Goal: Information Seeking & Learning: Understand process/instructions

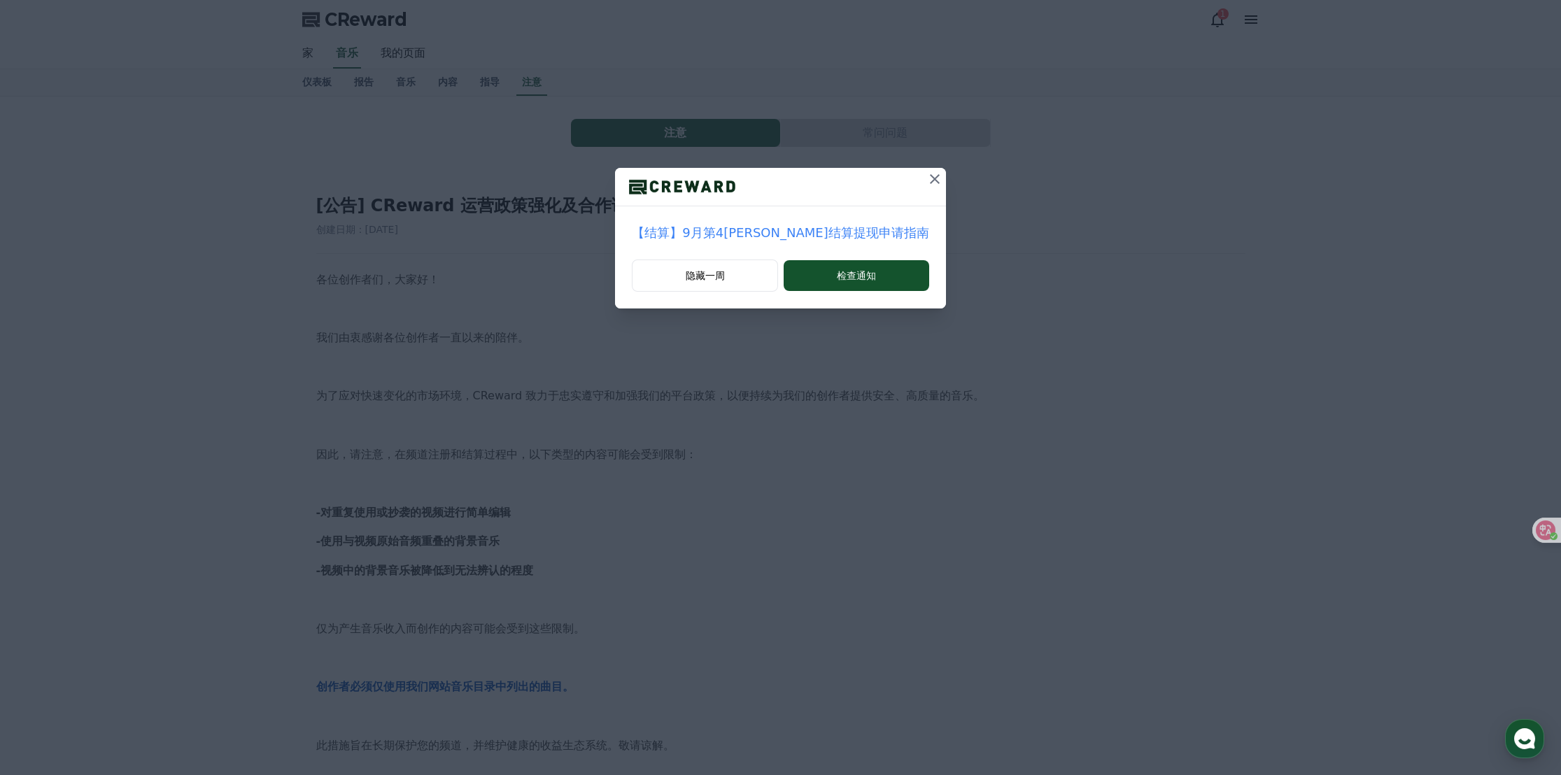
click at [926, 177] on icon at bounding box center [934, 179] width 17 height 17
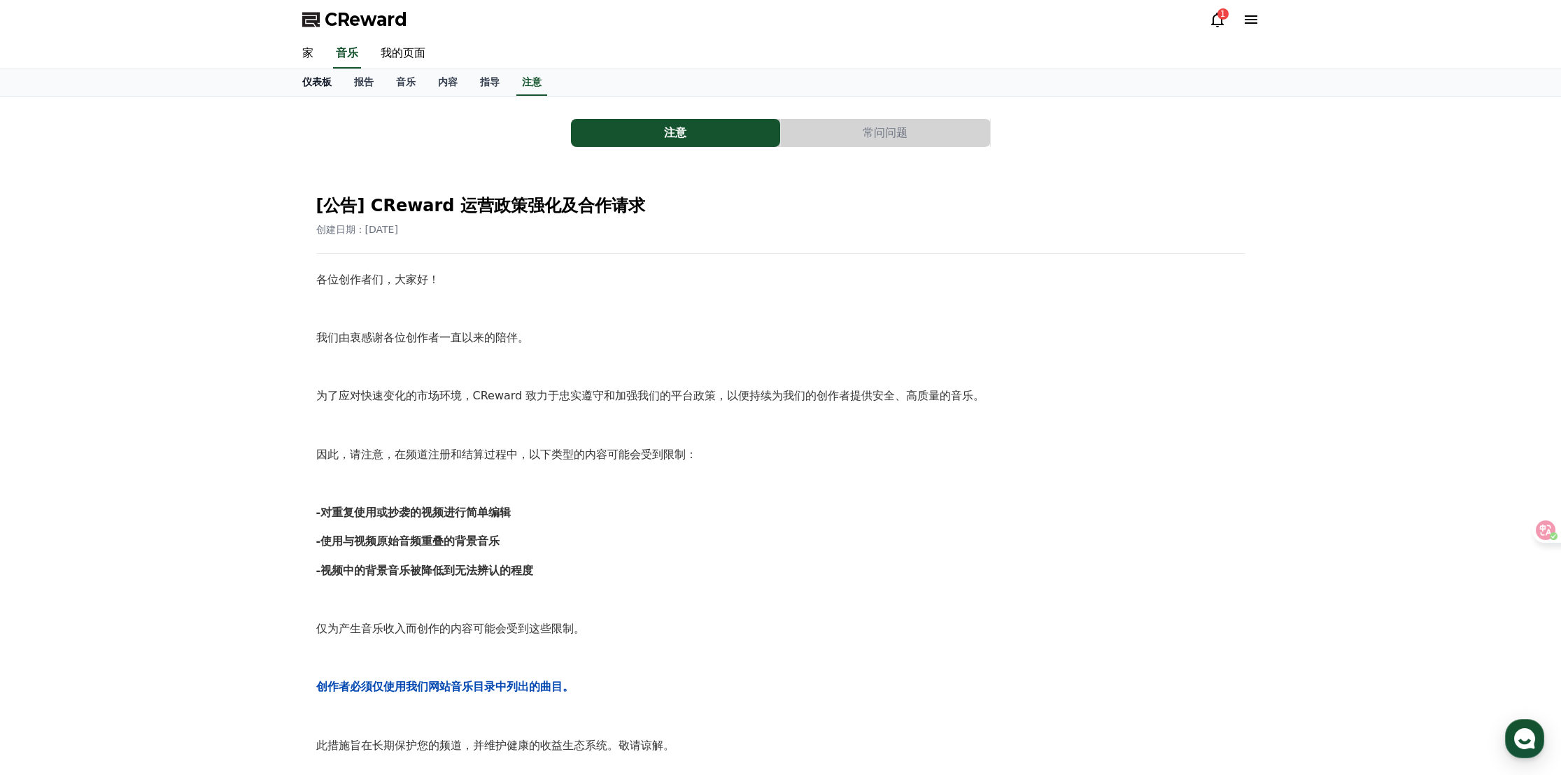
click at [316, 83] on font "仪表板" at bounding box center [316, 81] width 29 height 11
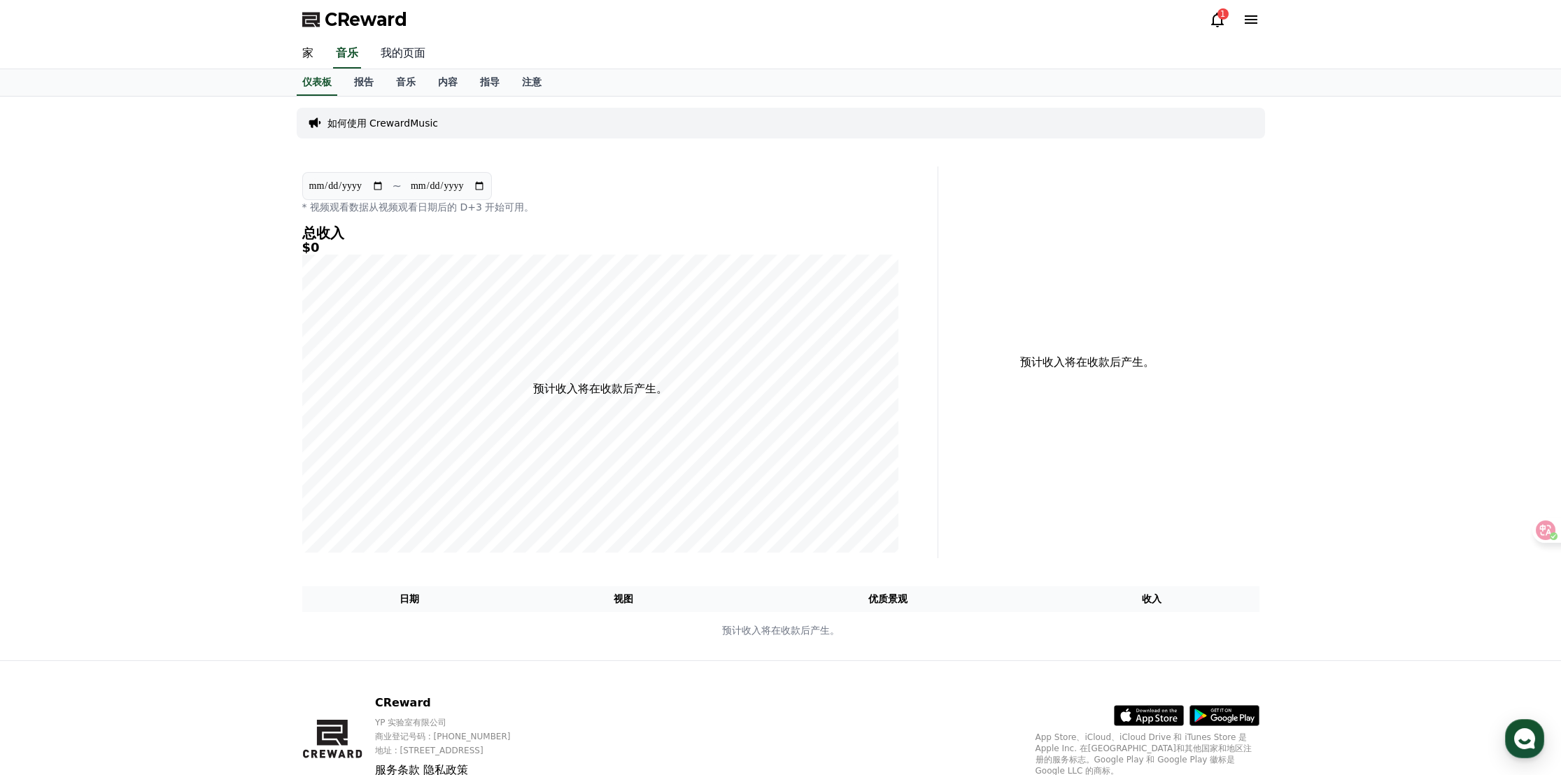
click at [411, 57] on font "我的页面" at bounding box center [403, 52] width 45 height 13
select select "**********"
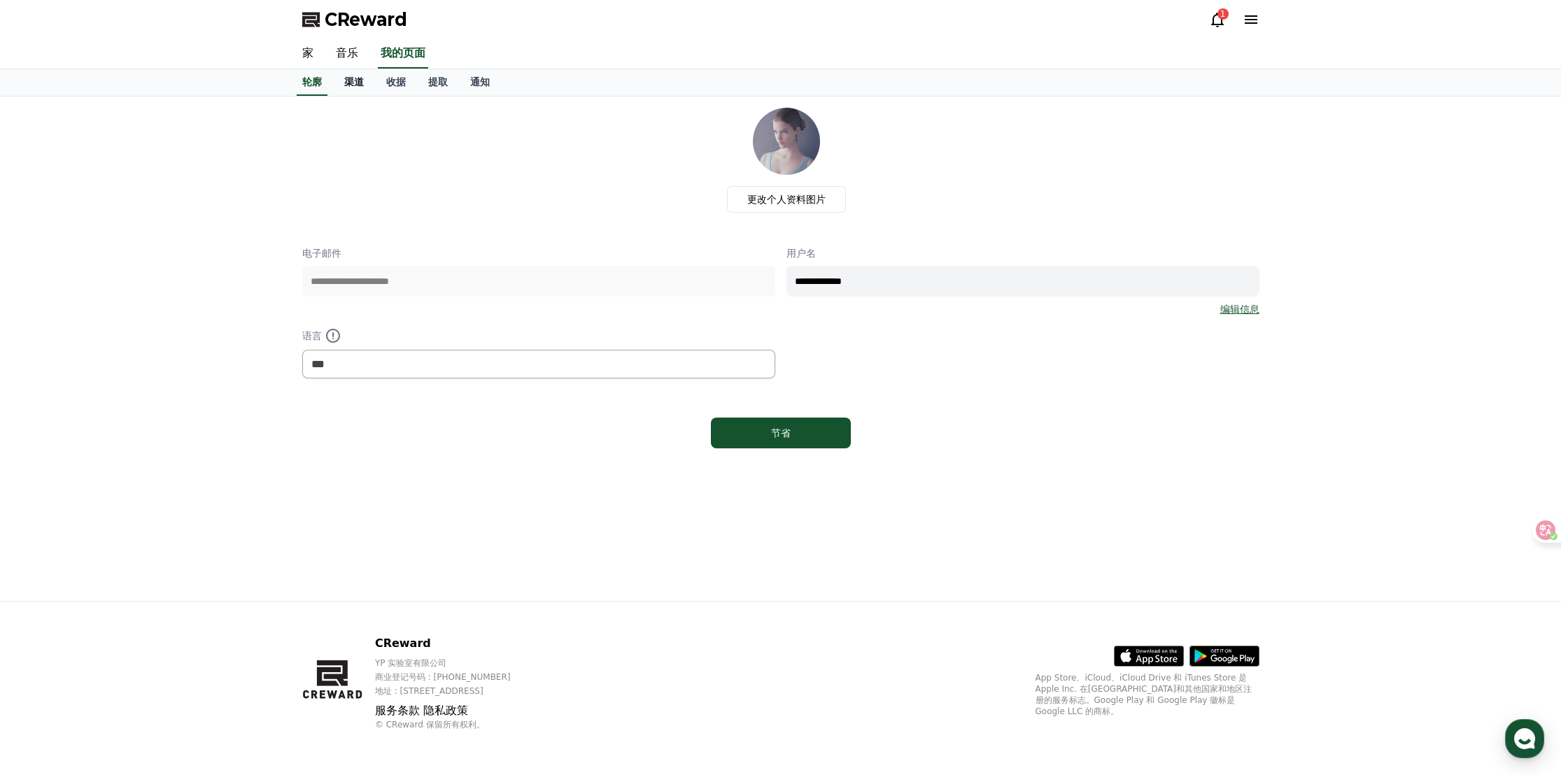
click at [351, 83] on font "渠道" at bounding box center [354, 81] width 20 height 11
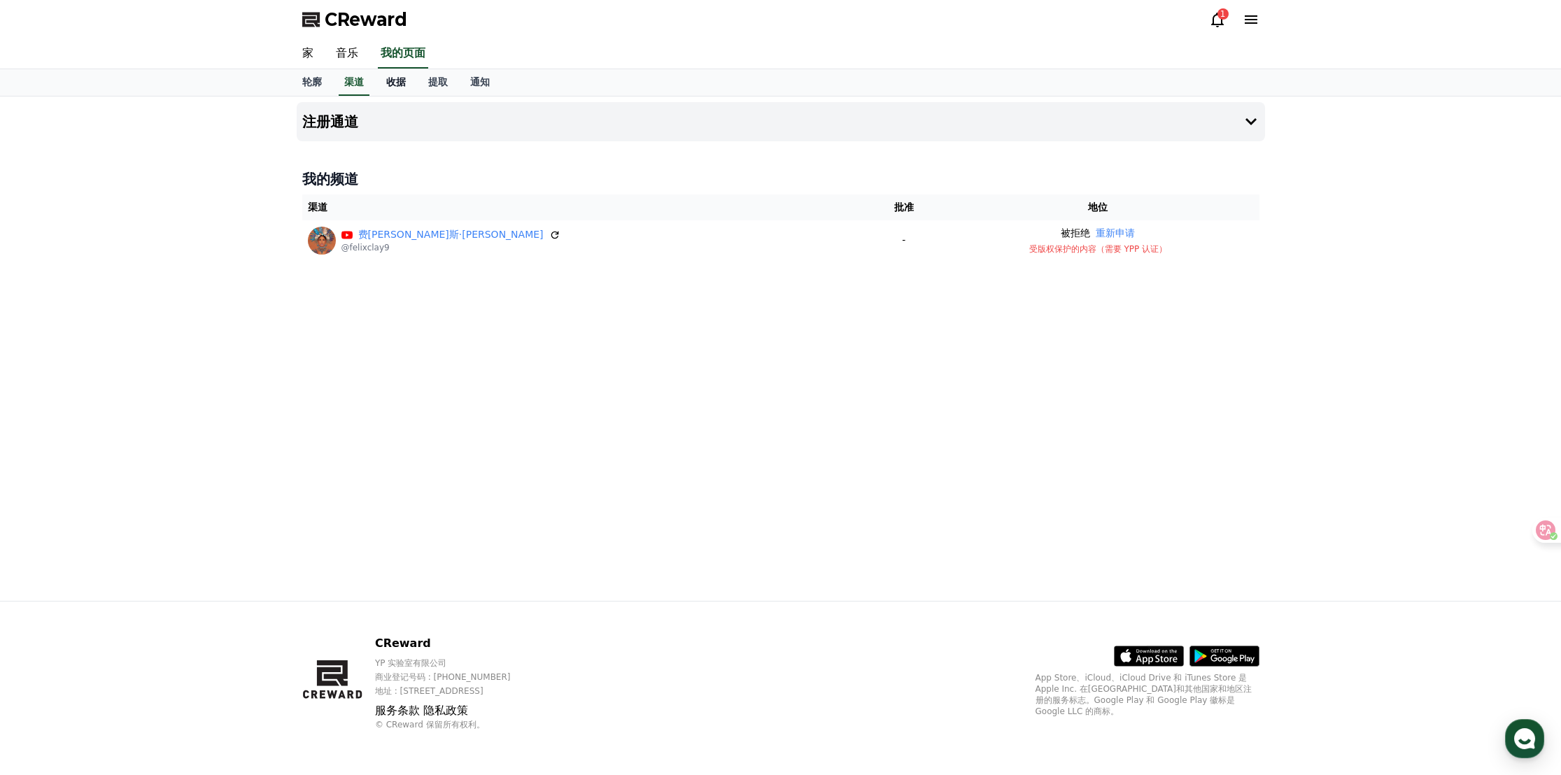
click at [395, 83] on font "收据" at bounding box center [396, 81] width 20 height 11
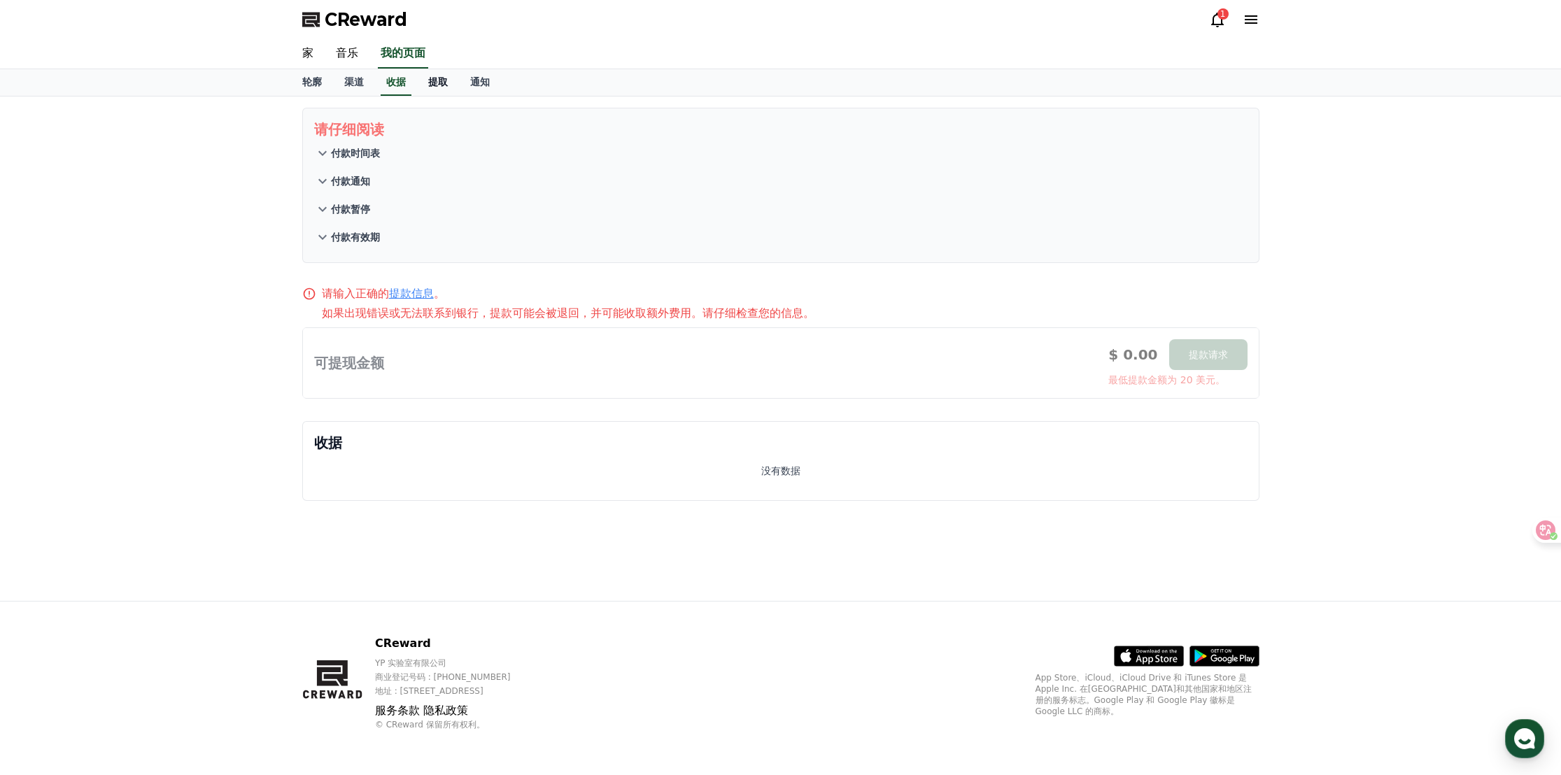
click at [446, 85] on font "提取" at bounding box center [438, 81] width 20 height 11
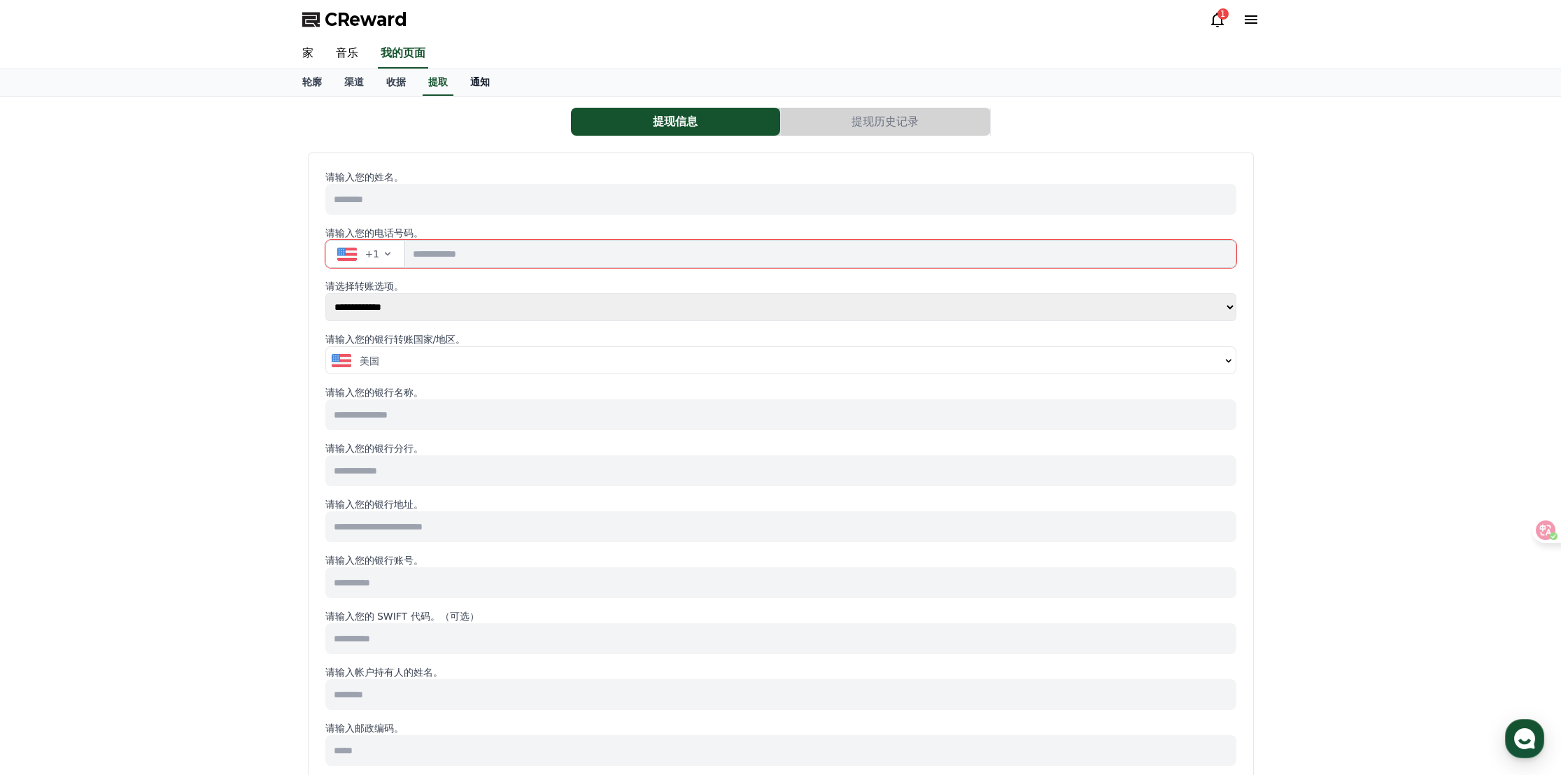
click at [471, 82] on font "通知" at bounding box center [480, 81] width 20 height 11
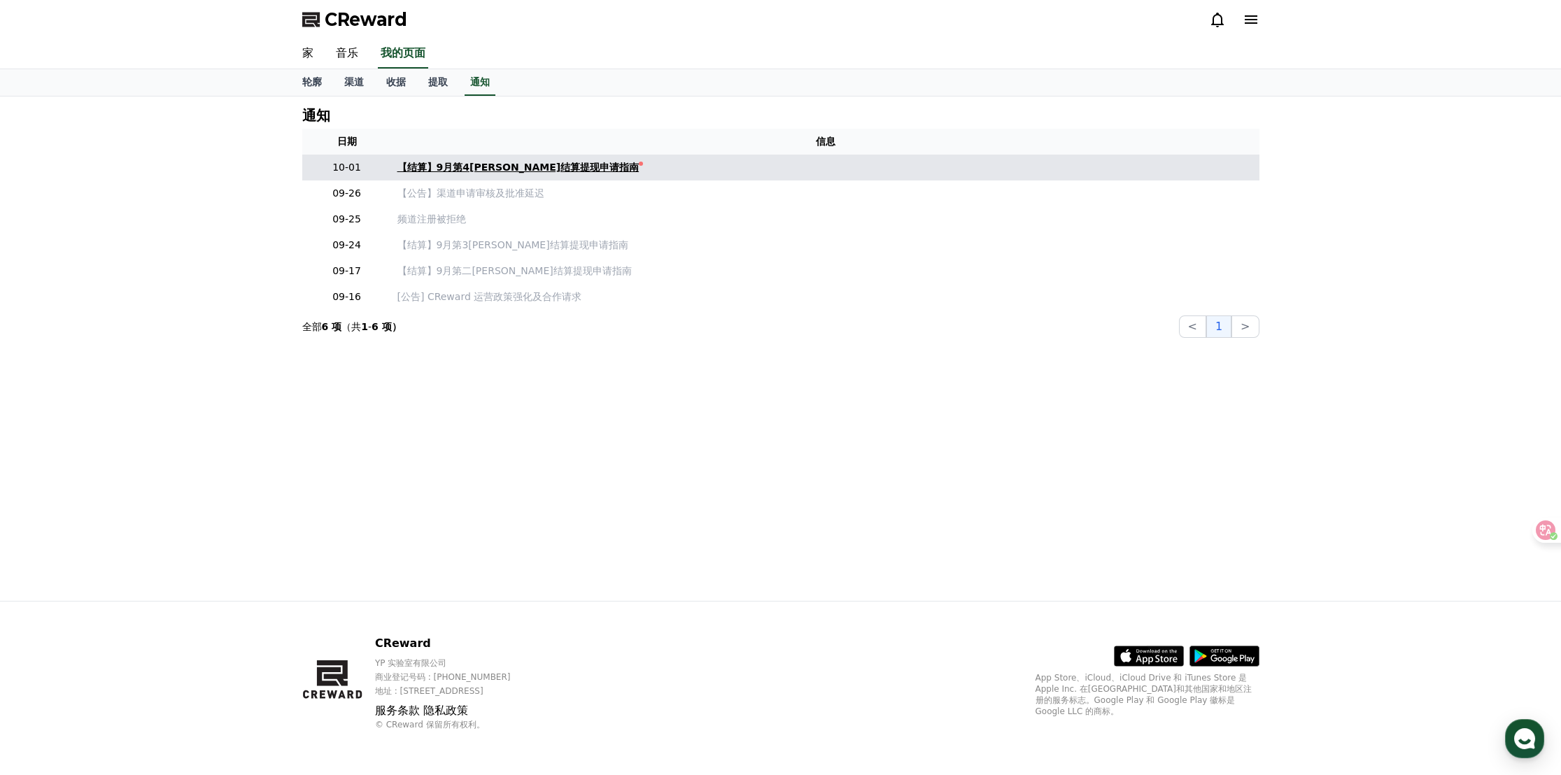
click at [546, 162] on font "【结算】9月第4[PERSON_NAME]结算提现申请指南" at bounding box center [518, 167] width 242 height 11
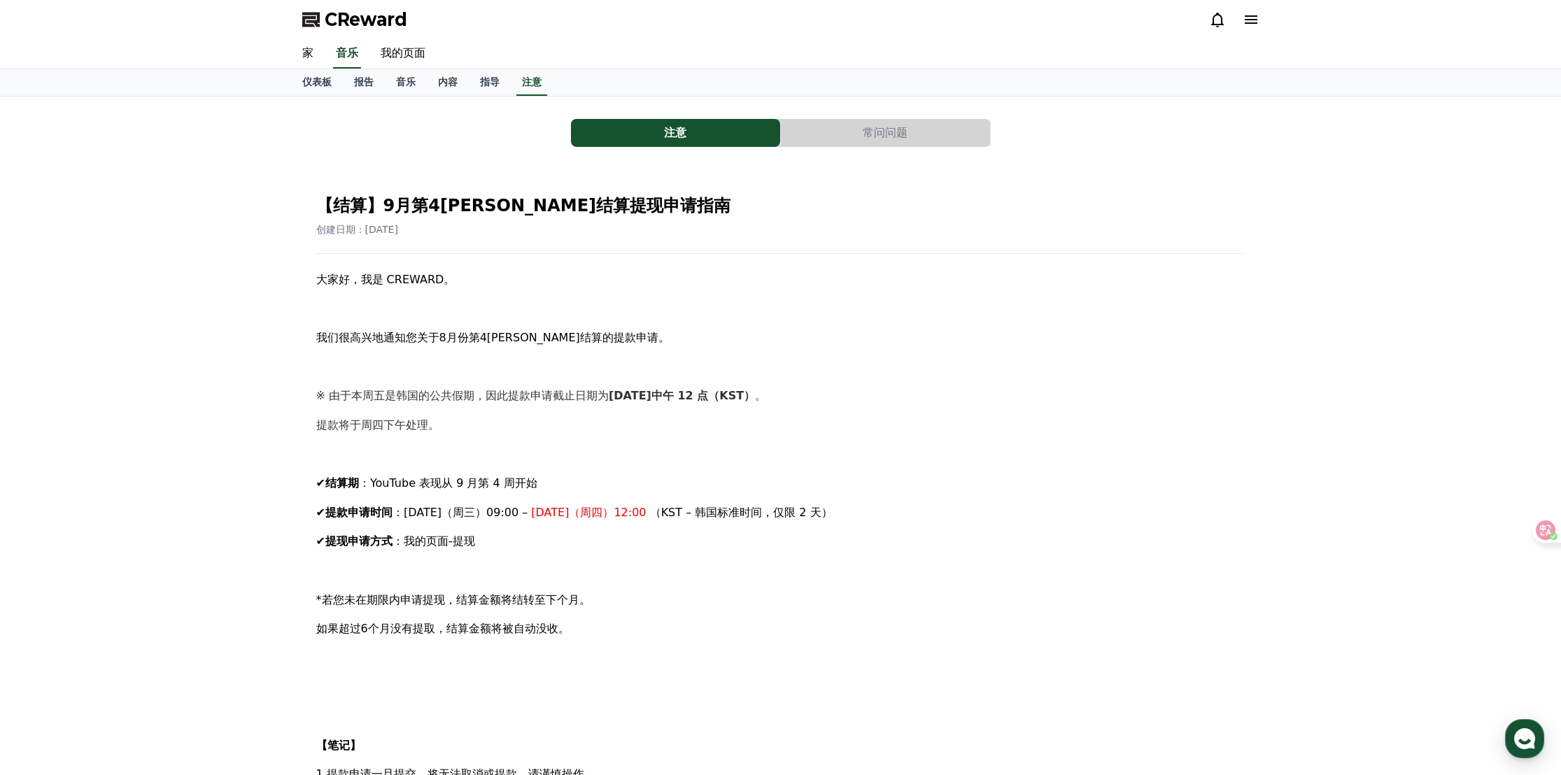
click at [830, 119] on button "常问问题" at bounding box center [885, 133] width 209 height 28
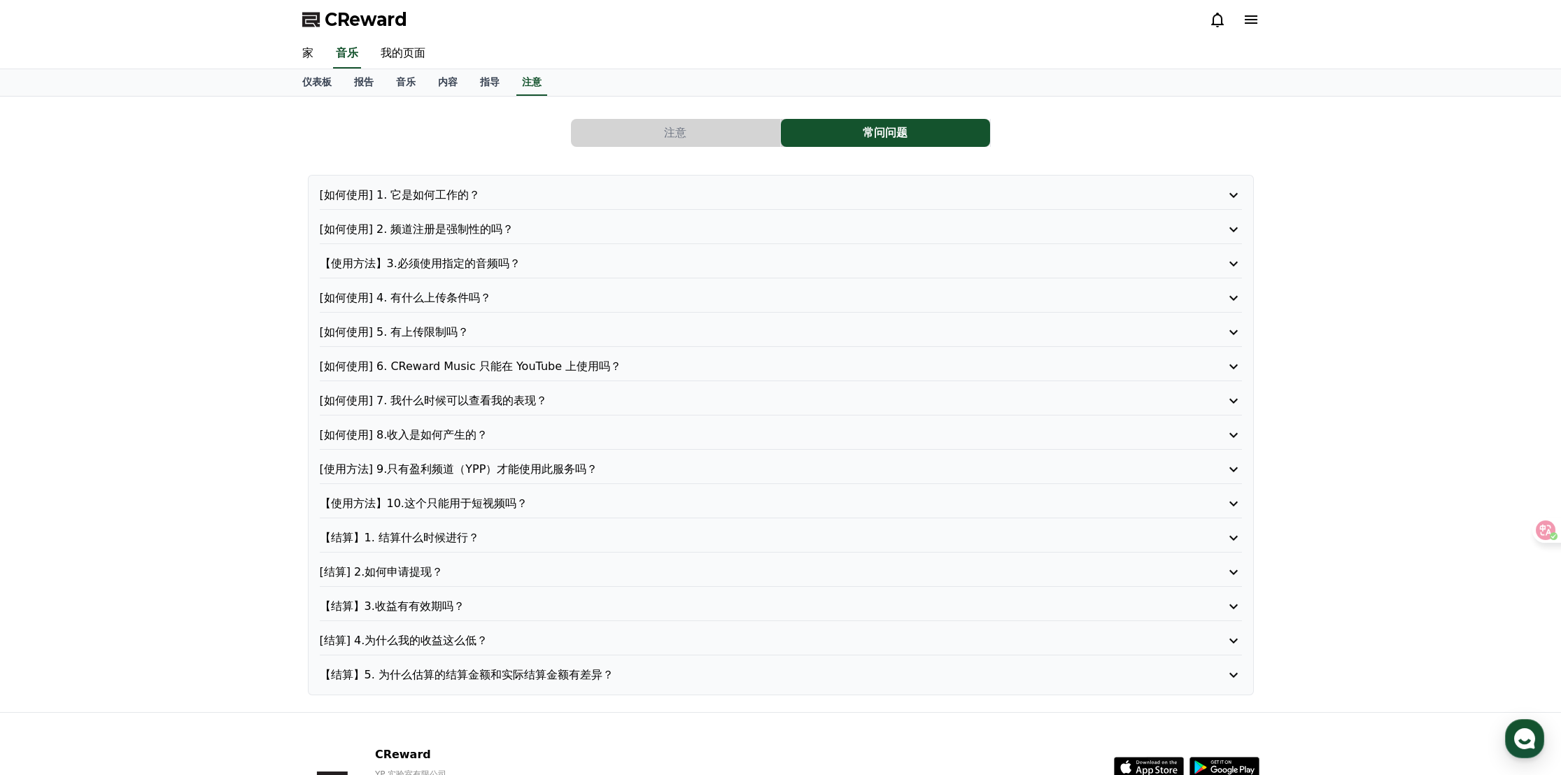
click at [454, 227] on font "[如何使用] 2. 频道注册是强制性的吗？" at bounding box center [417, 228] width 194 height 13
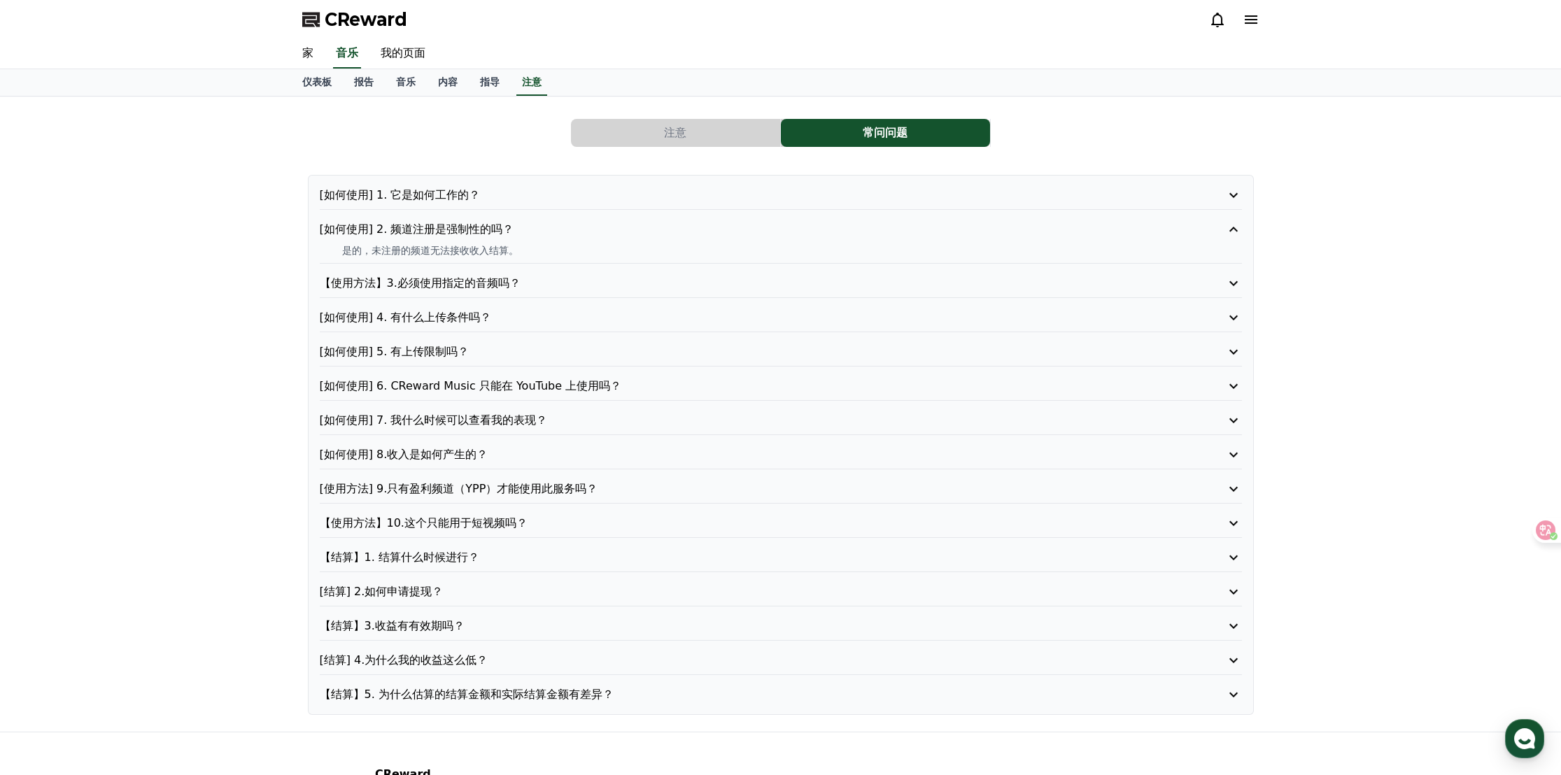
click at [457, 203] on div "[如何使用] 1. 它是如何工作的？" at bounding box center [781, 198] width 922 height 23
click at [454, 192] on font "[如何使用] 1. 它是如何工作的？" at bounding box center [400, 194] width 161 height 13
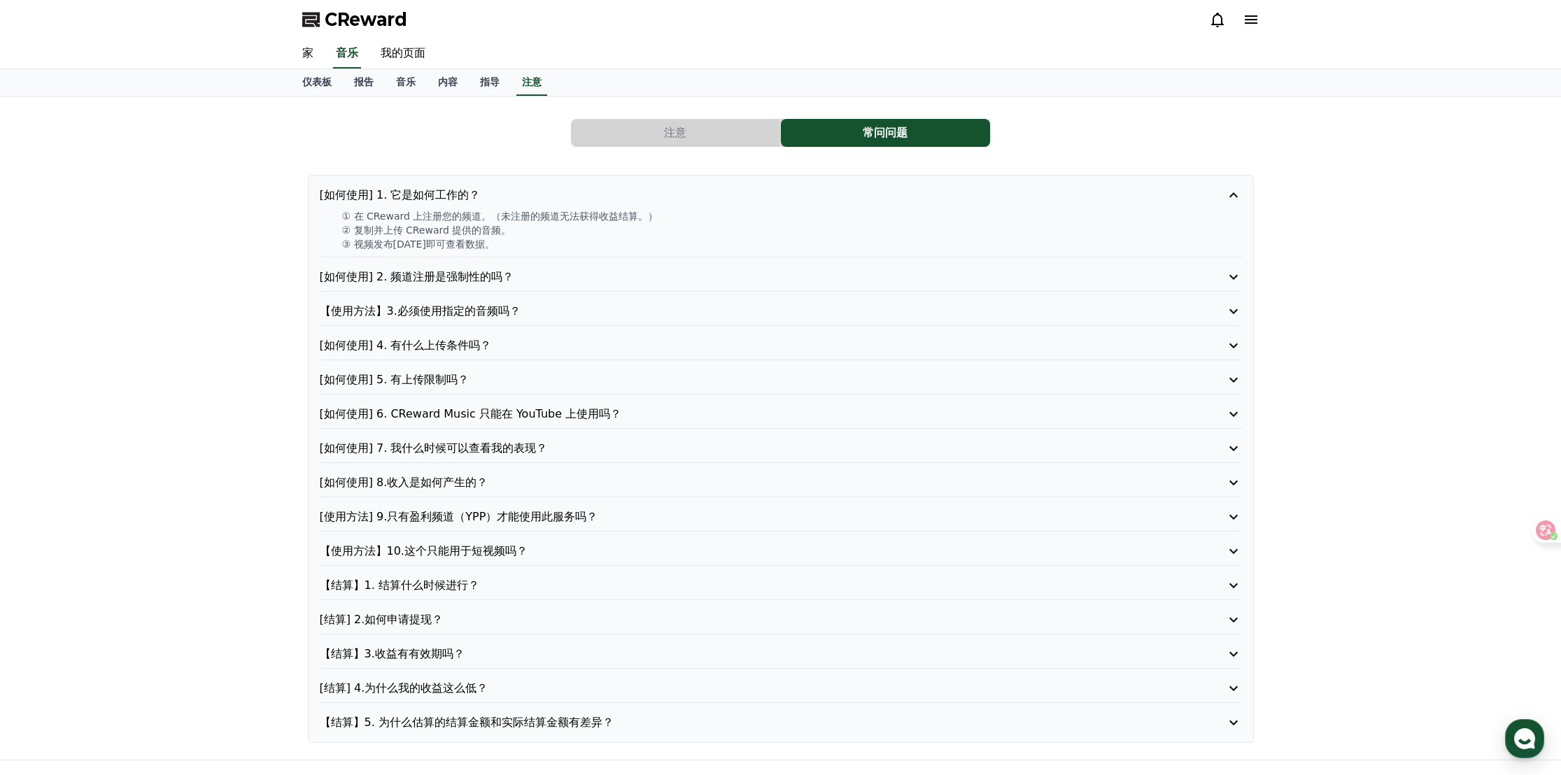
click at [439, 308] on font "【使用方法】3.必须使用指定的音频吗？" at bounding box center [420, 310] width 201 height 13
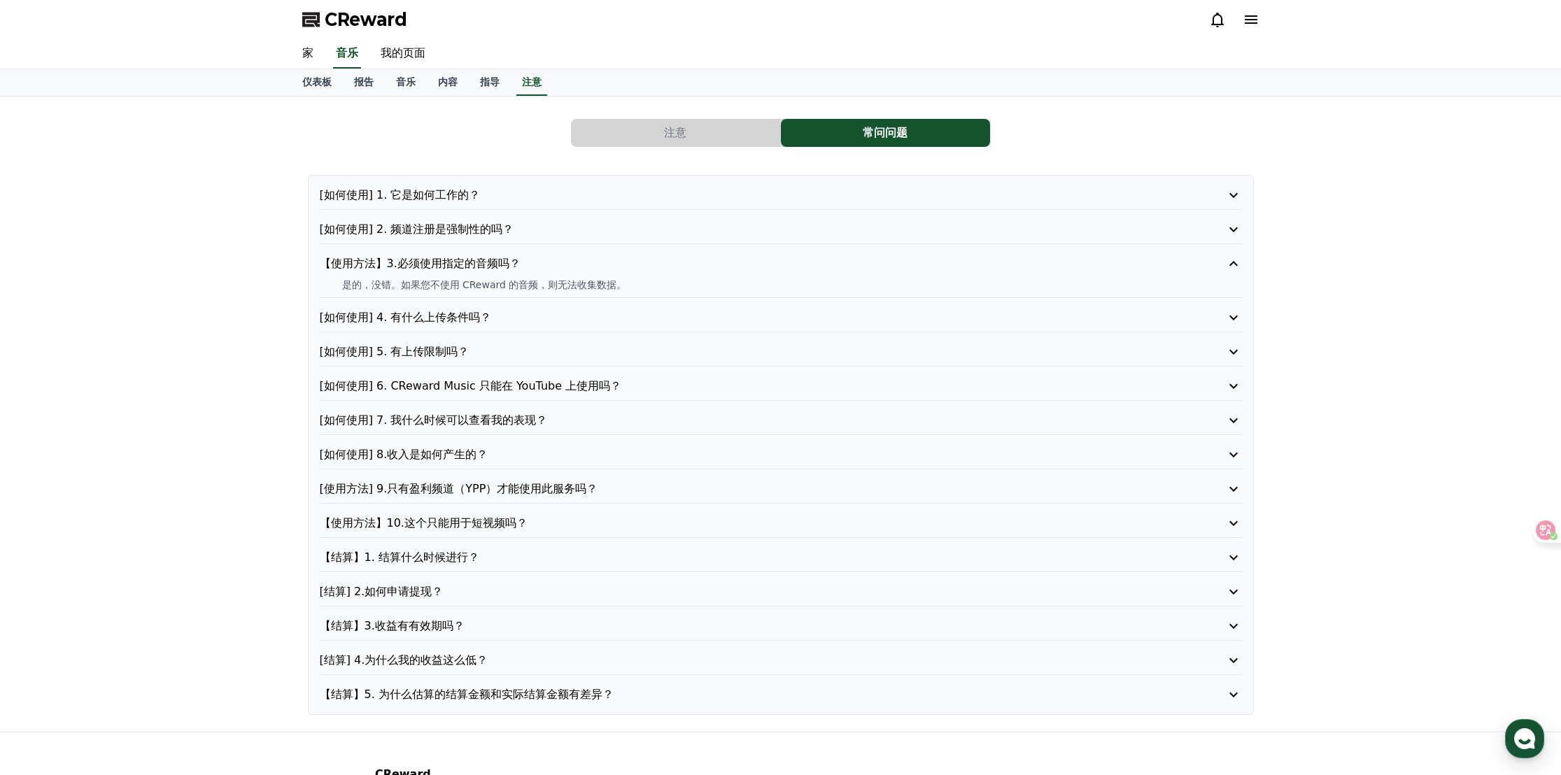
click at [437, 318] on font "[如何使用] 4. 有什么上传条件吗？" at bounding box center [406, 317] width 172 height 13
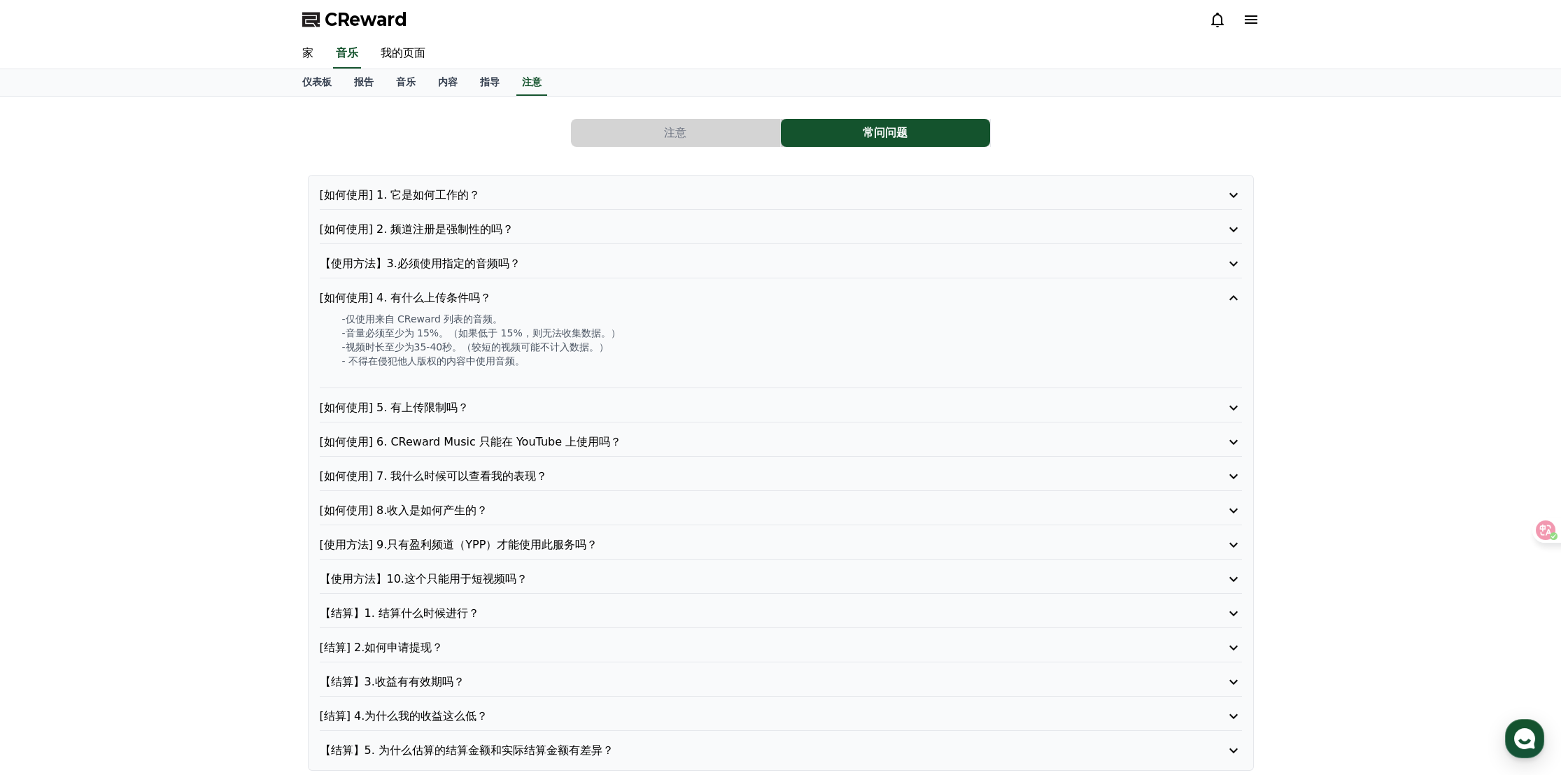
click at [437, 401] on font "[如何使用] 5. 有上传限制吗？" at bounding box center [395, 407] width 150 height 13
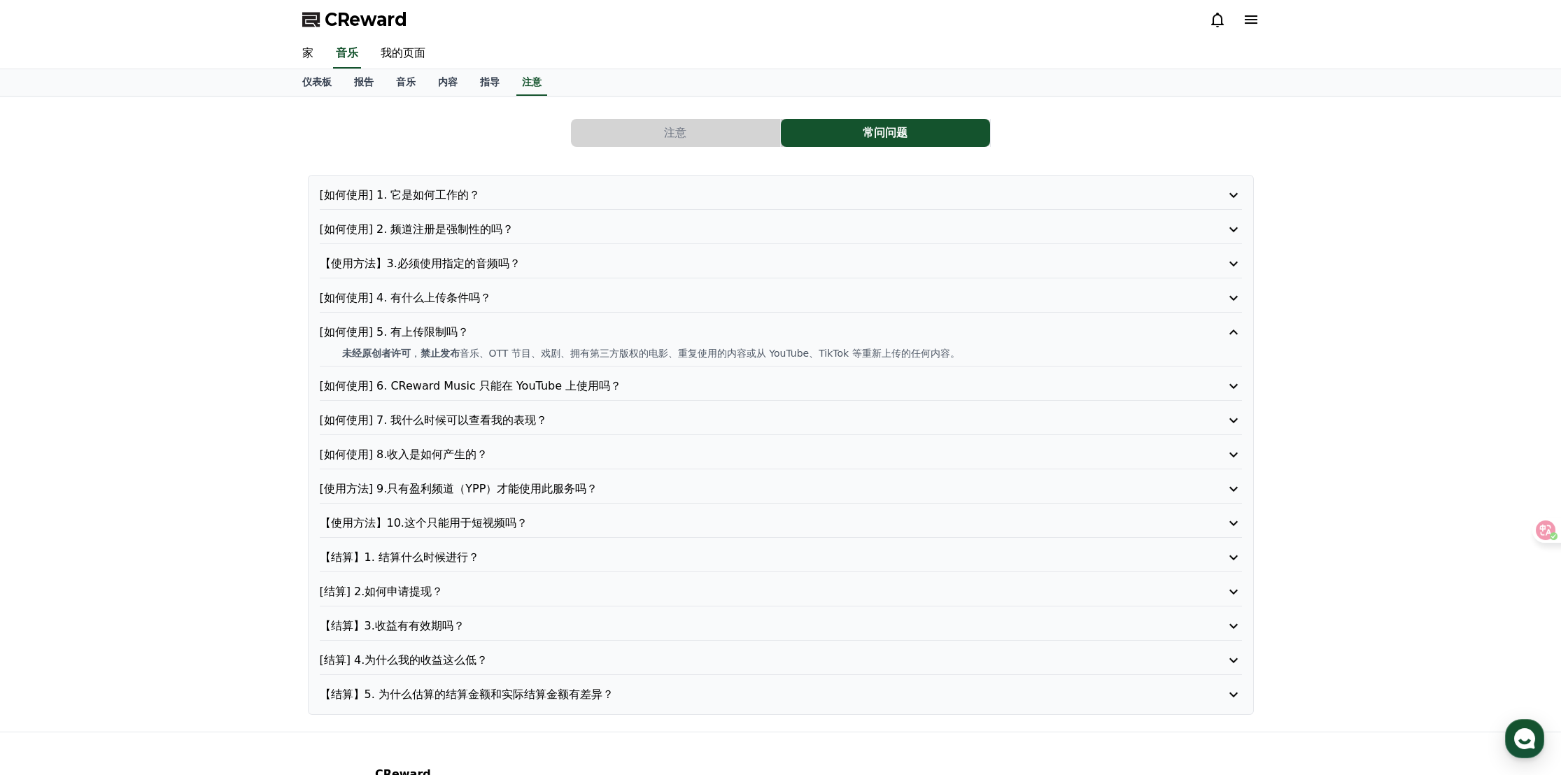
click at [437, 388] on font "[如何使用] 6. CReward Music 只能在 YouTube 上使用吗？" at bounding box center [471, 385] width 302 height 13
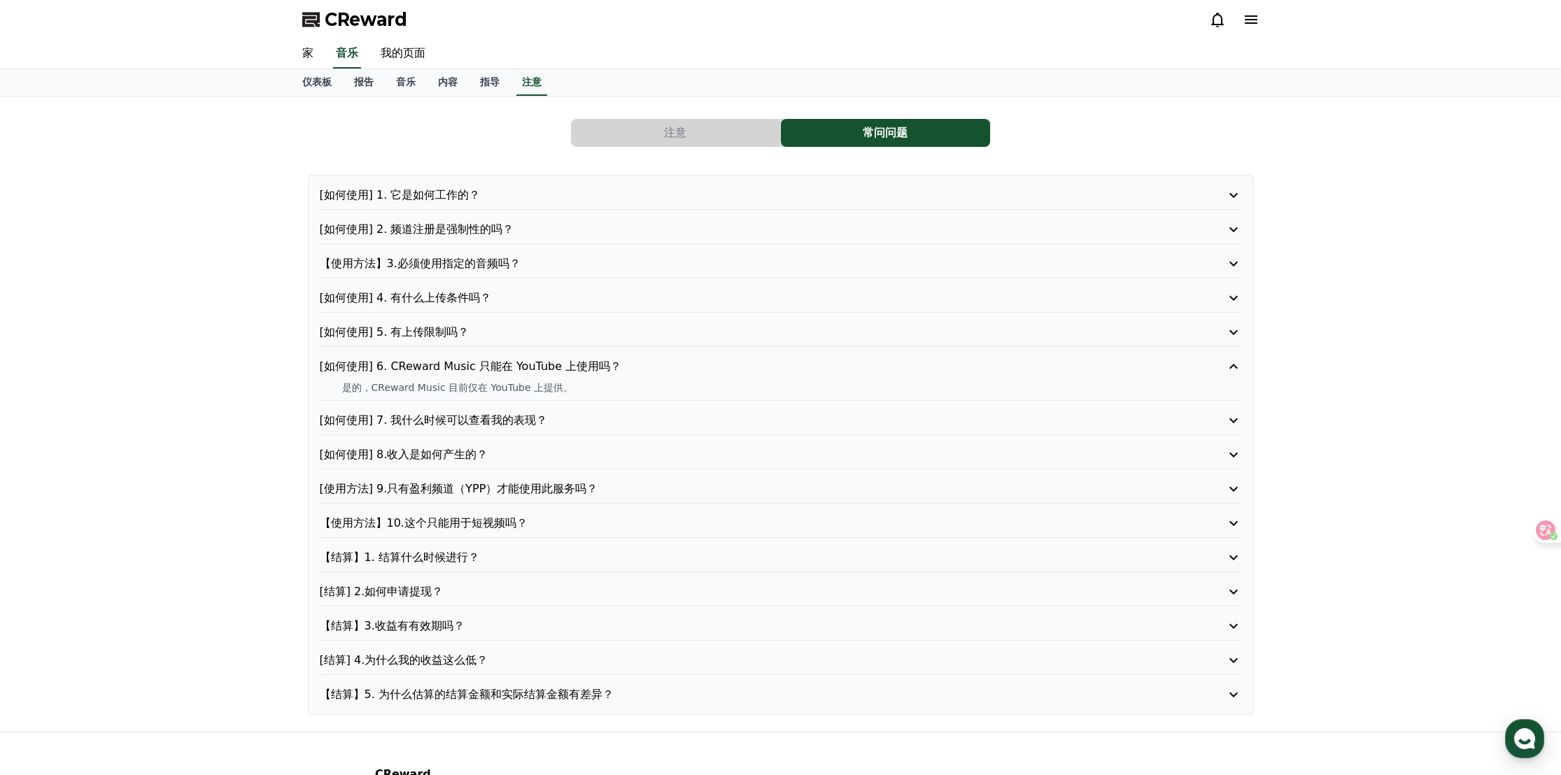
click at [457, 413] on font "[如何使用] 7. 我什么时候可以查看我的表现？" at bounding box center [434, 419] width 228 height 13
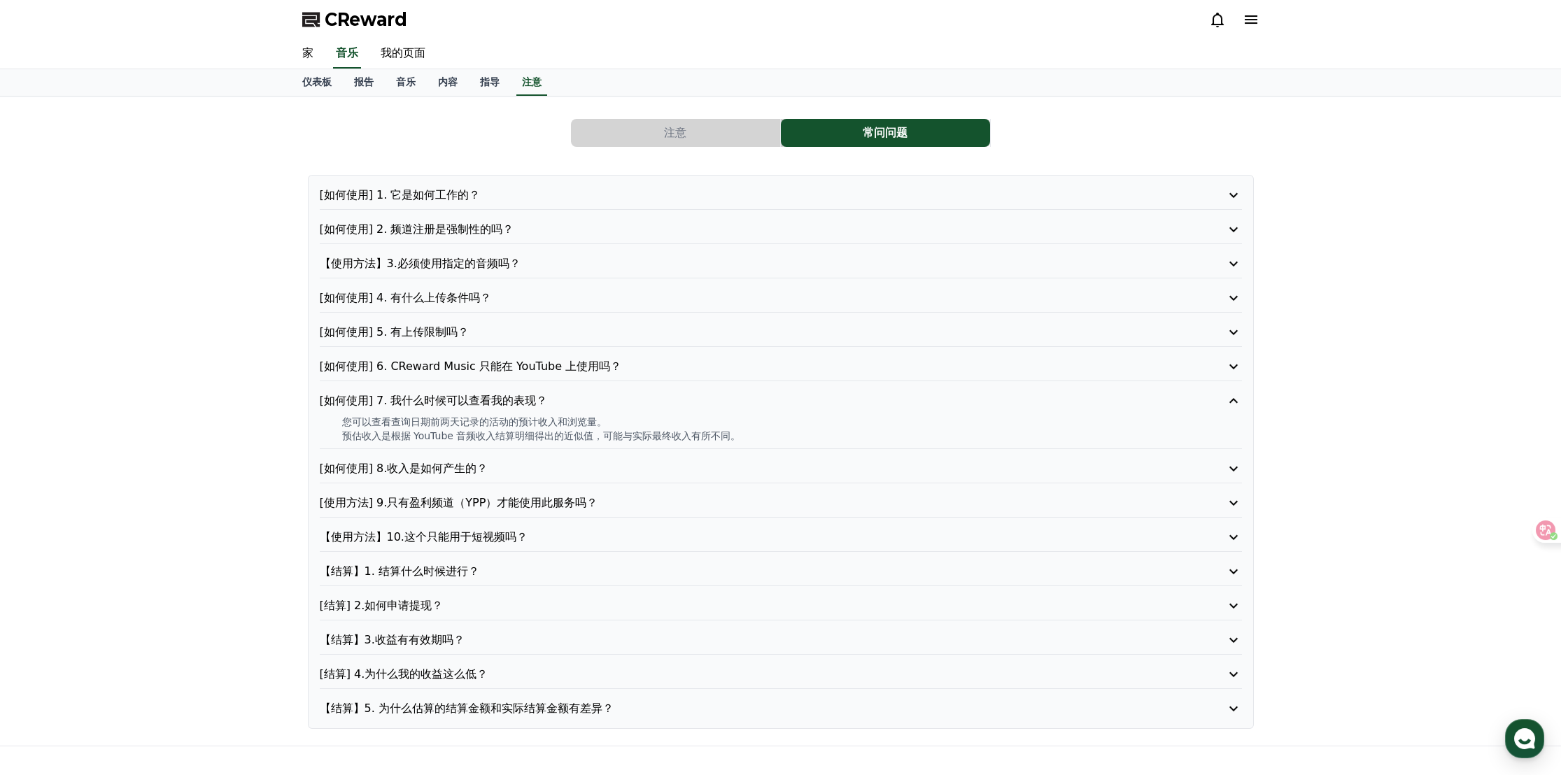
click at [434, 462] on font "[如何使用] 8.收入是如何产生的？" at bounding box center [404, 468] width 169 height 13
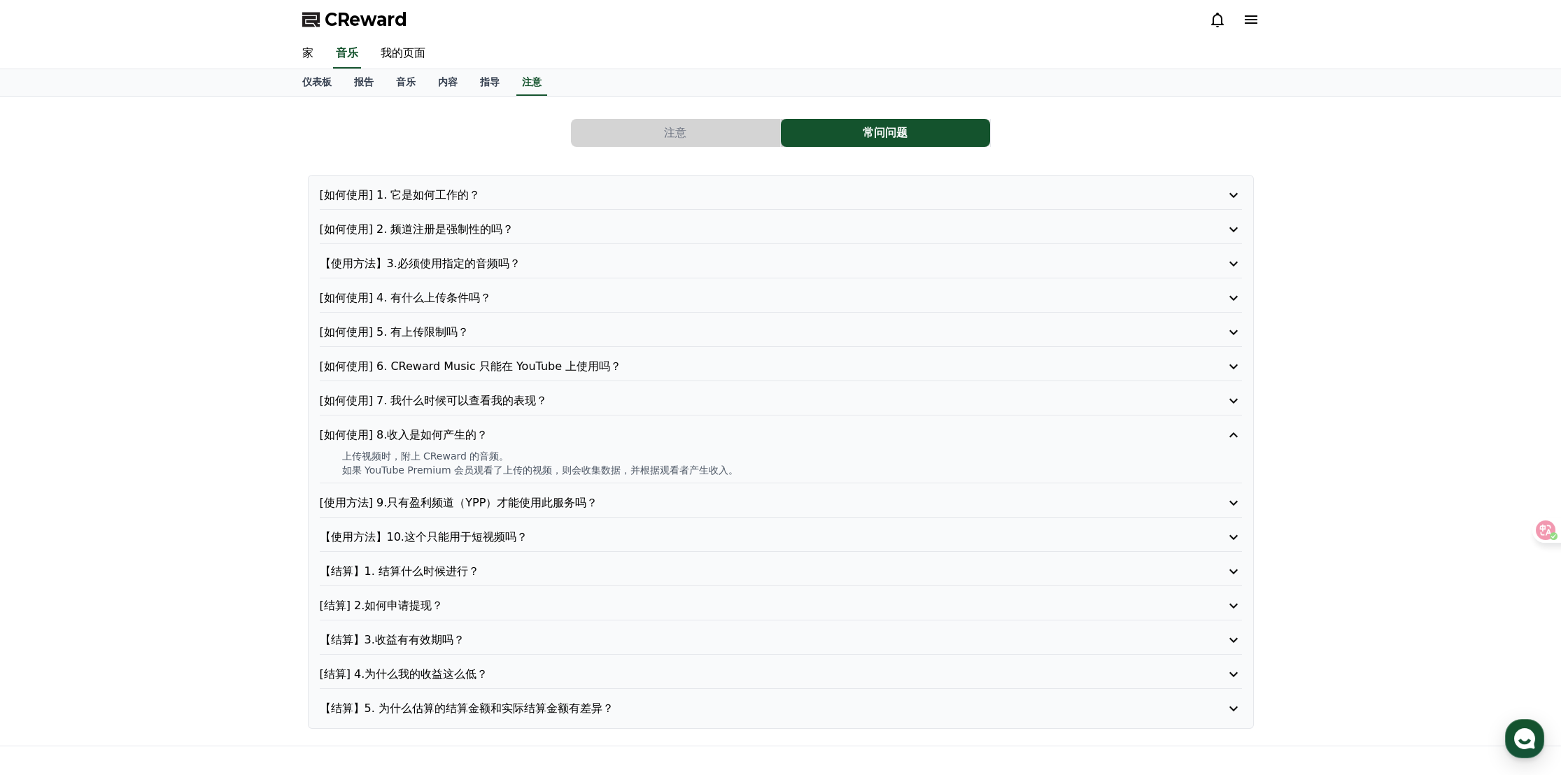
click at [464, 506] on p "[使用方法] 9.只有盈利频道（YPP）才能使用此服务吗？" at bounding box center [744, 503] width 848 height 17
click at [460, 530] on font "【使用方法】10.这个只能用于短视频吗？" at bounding box center [424, 536] width 208 height 13
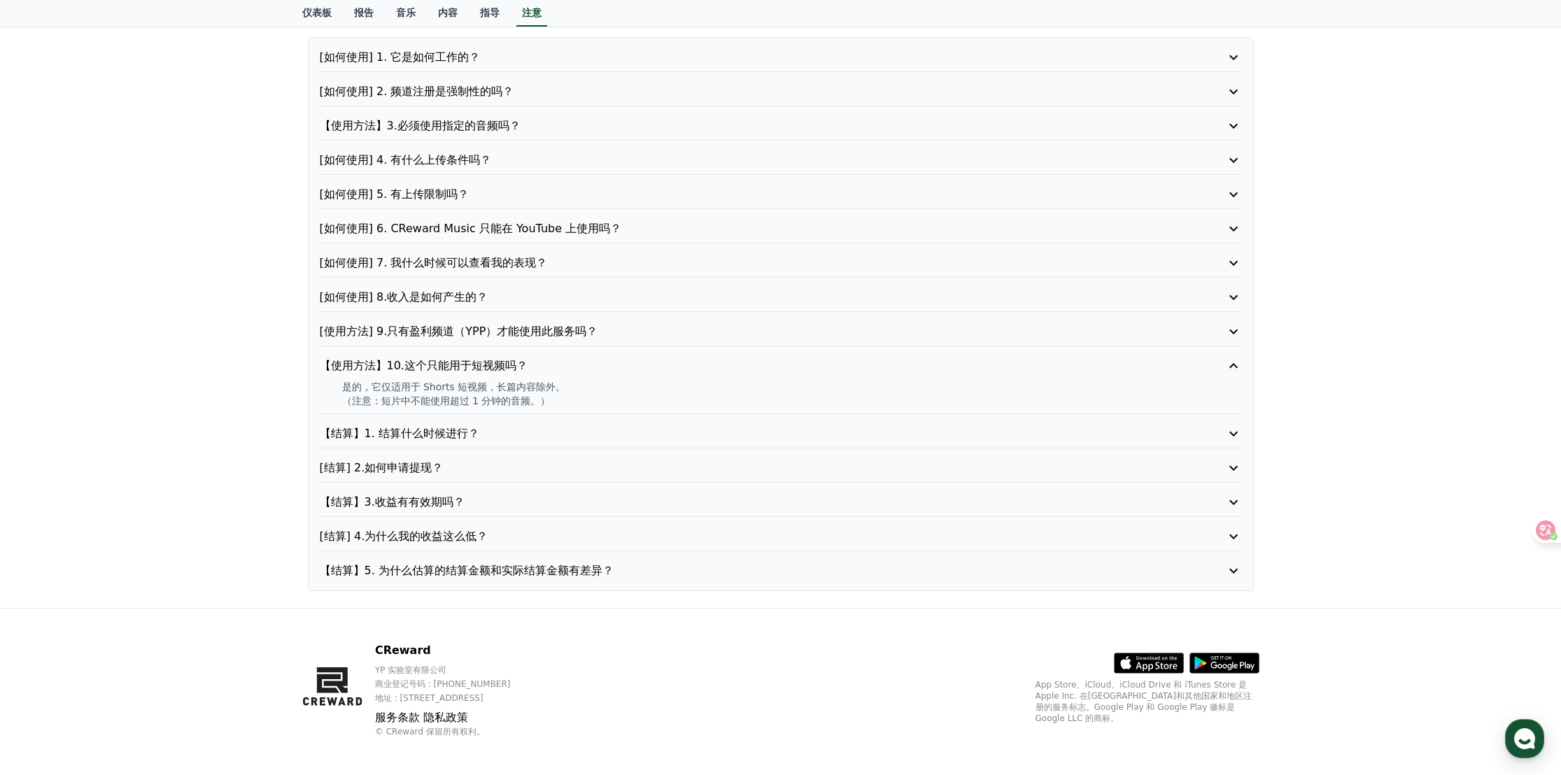
scroll to position [138, 0]
click at [443, 426] on font "【结算】1. 结算什么时候进行？" at bounding box center [399, 432] width 159 height 13
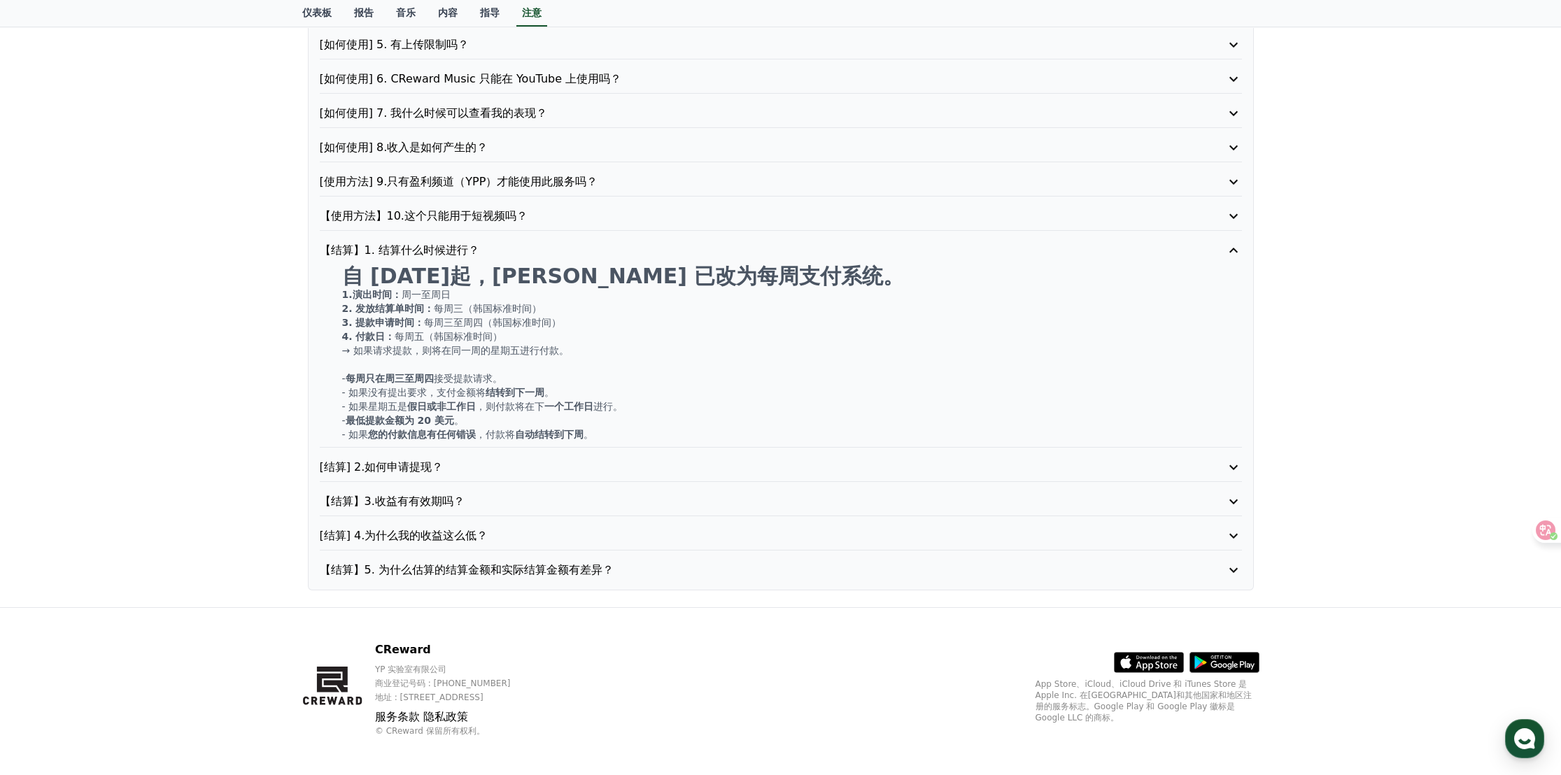
click at [426, 464] on font "[结算] 2.如何申请提现？" at bounding box center [382, 466] width 124 height 13
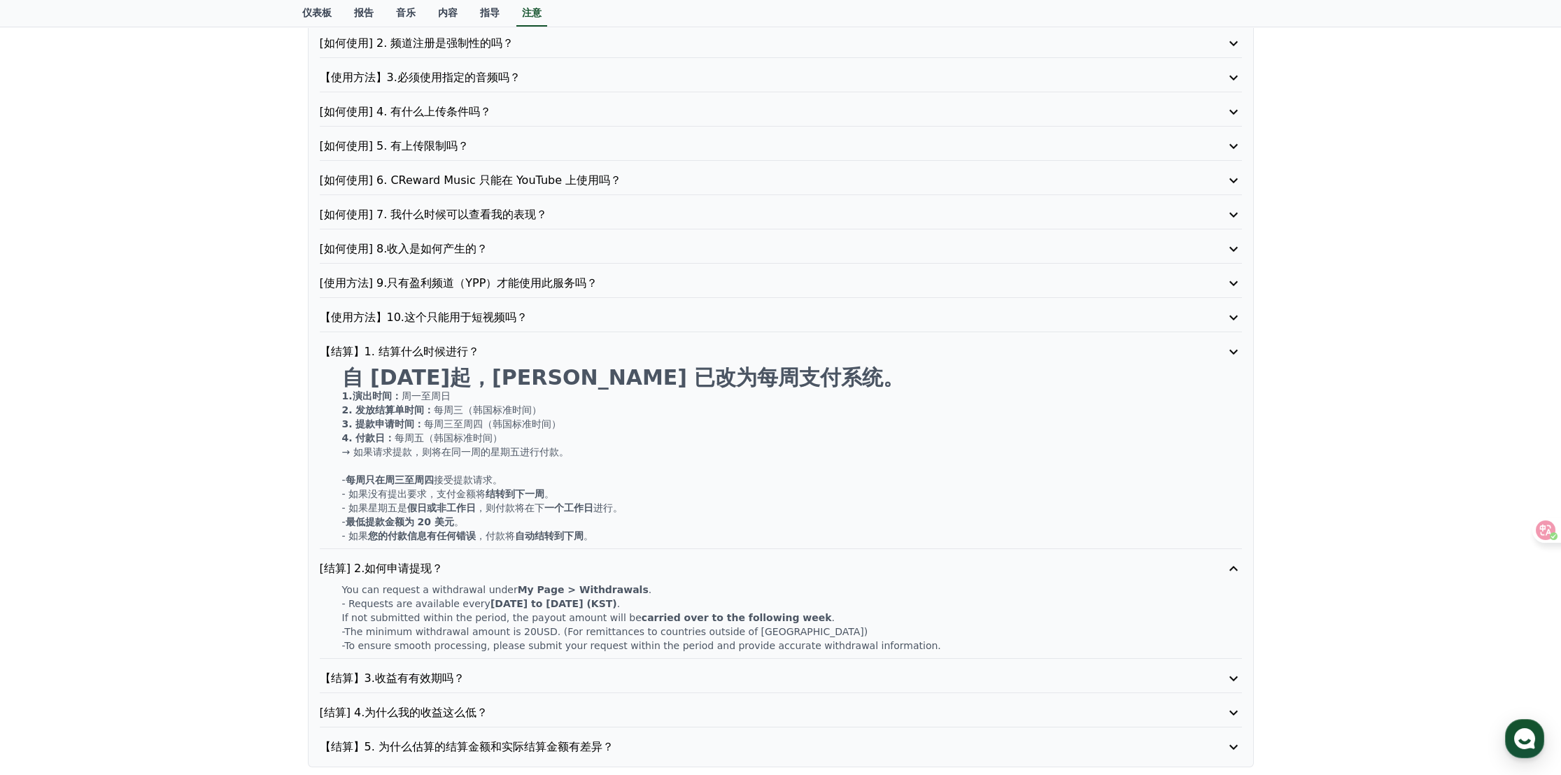
scroll to position [180, 0]
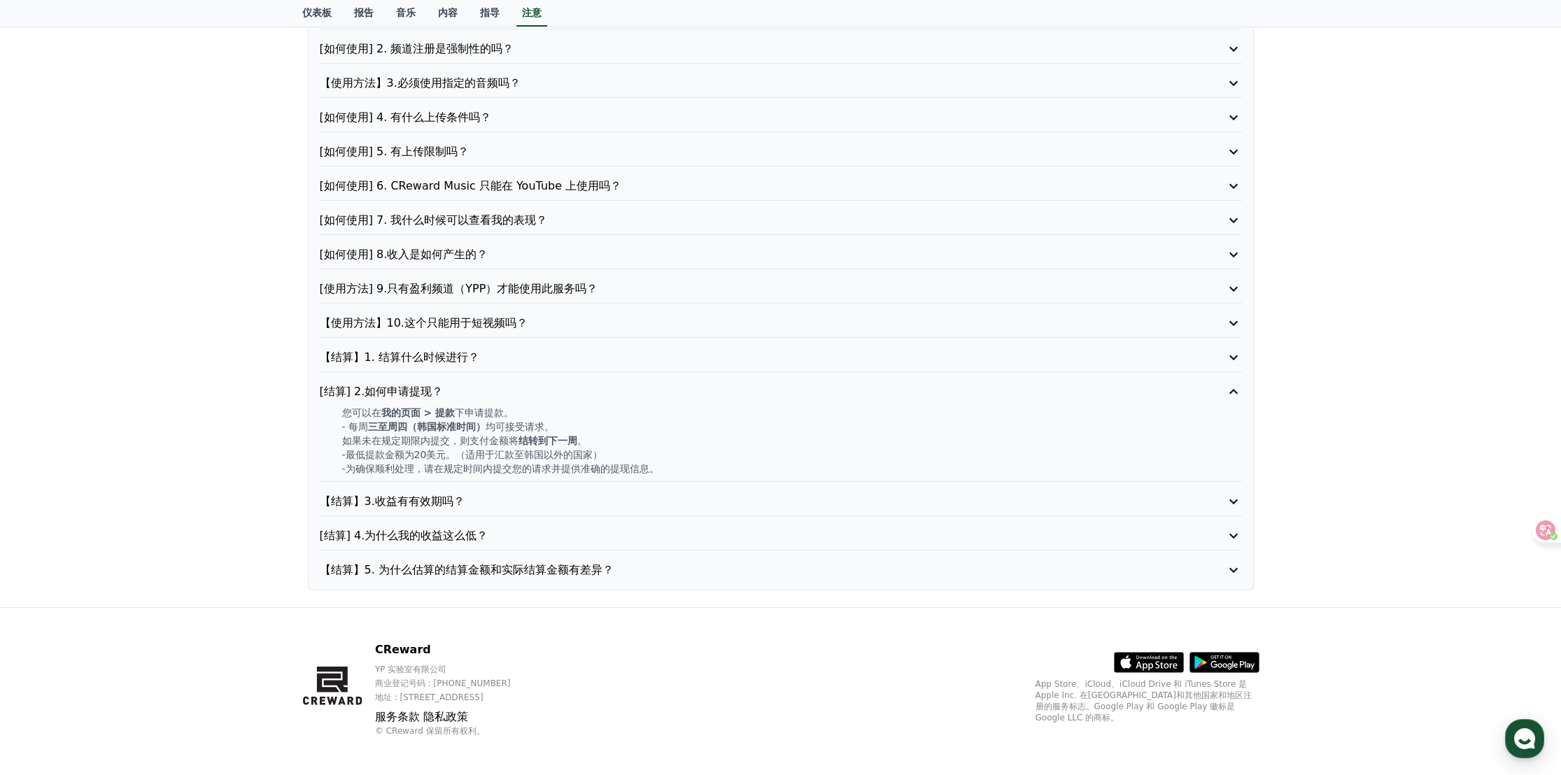
click at [450, 495] on font "【结算】3.收益有有效期吗？" at bounding box center [392, 501] width 145 height 13
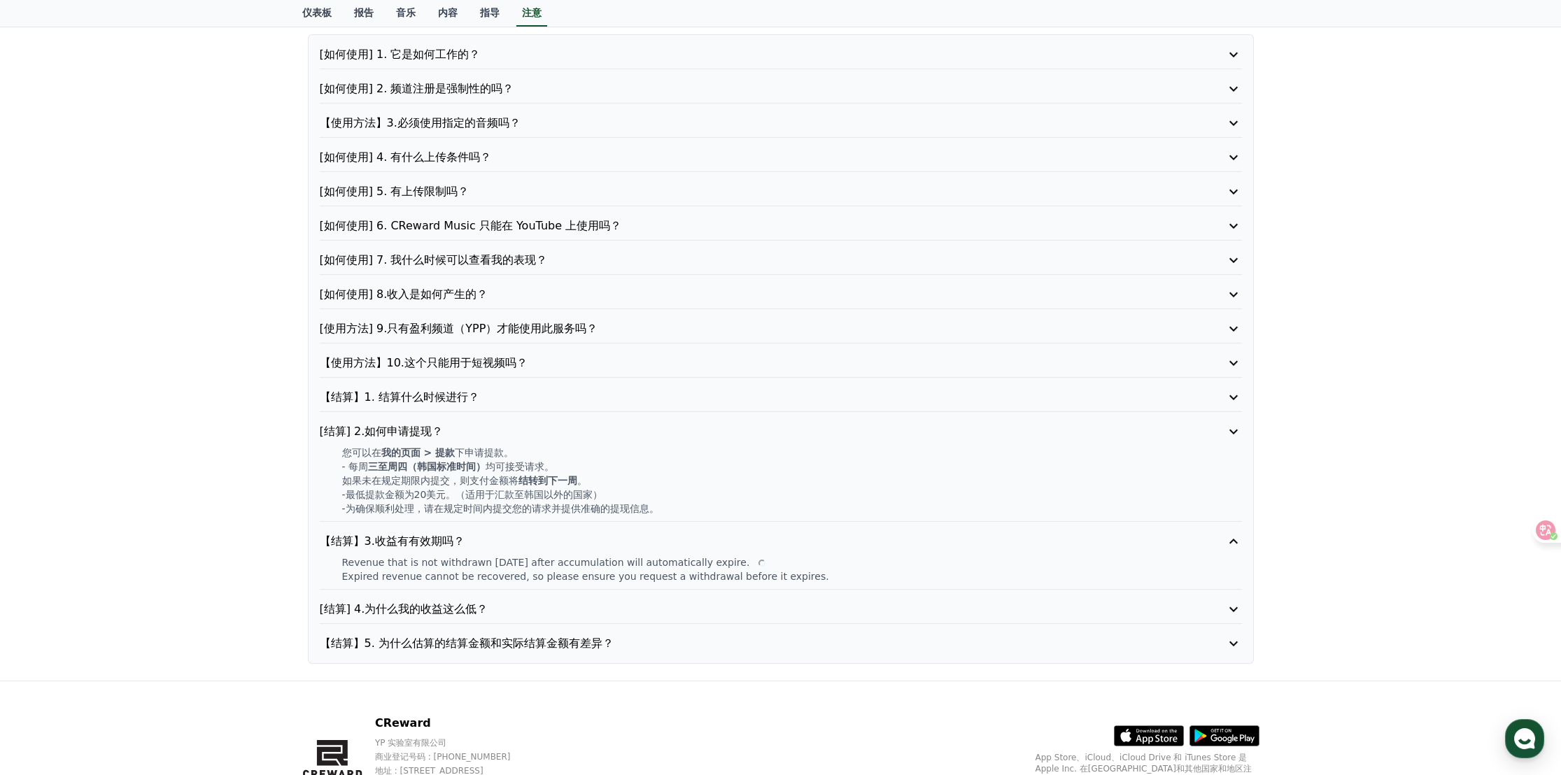
scroll to position [138, 0]
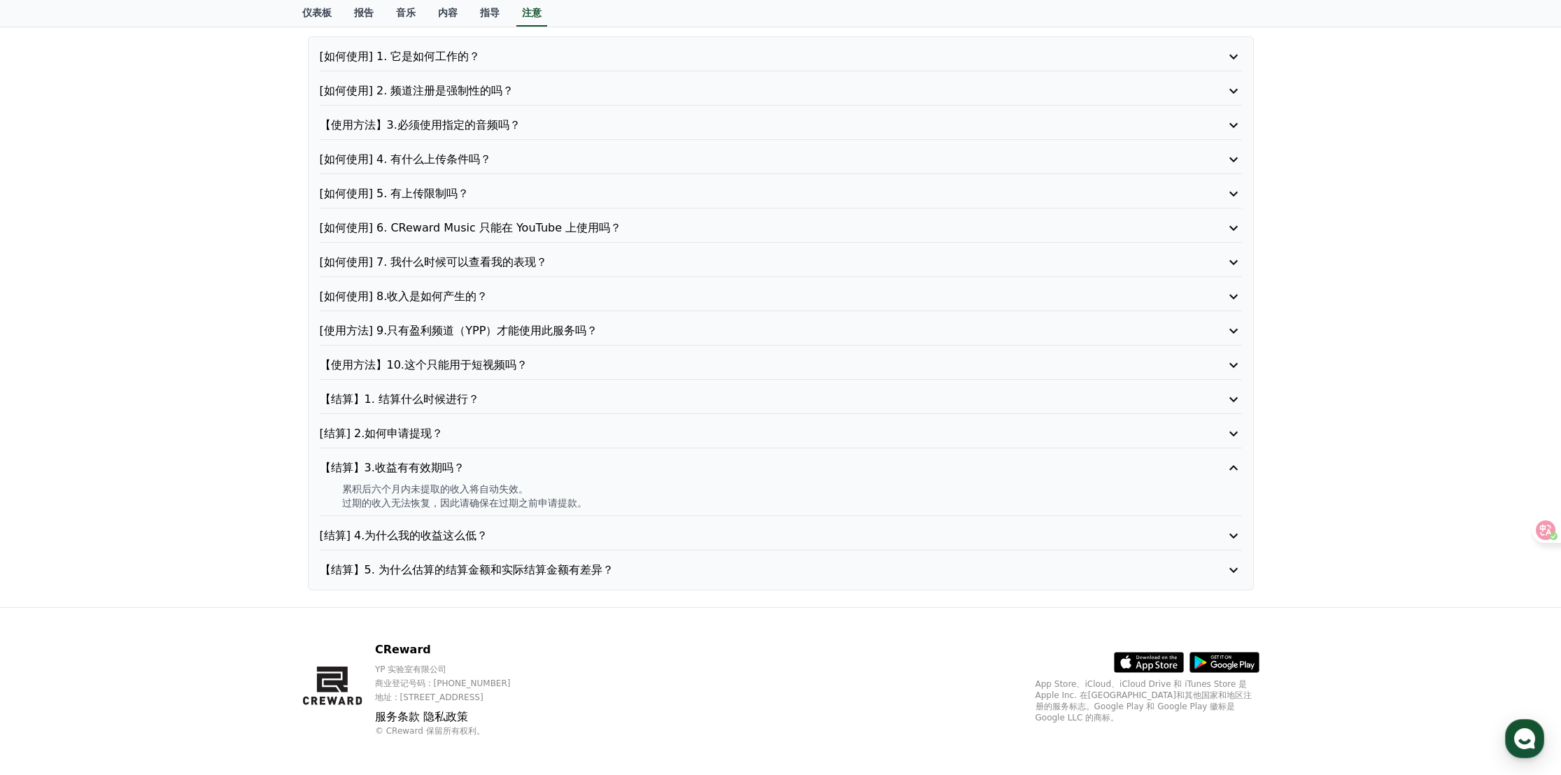
click at [445, 529] on font "[结算] 4.为什么我的收益这么低？" at bounding box center [404, 535] width 169 height 13
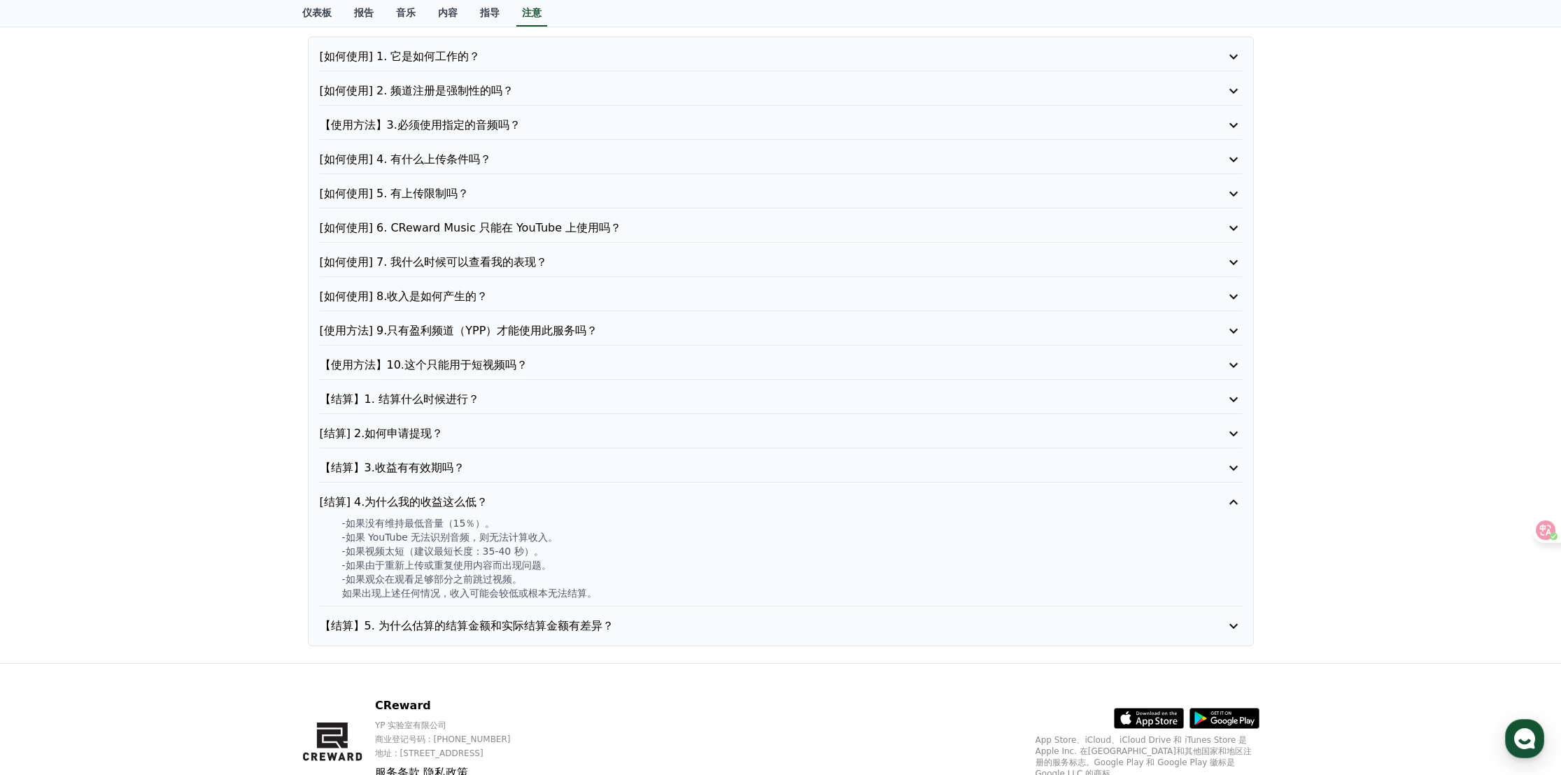
click at [457, 623] on font "【结算】5. 为什么估算的结算金额和实际结算金额有差异？" at bounding box center [467, 625] width 294 height 13
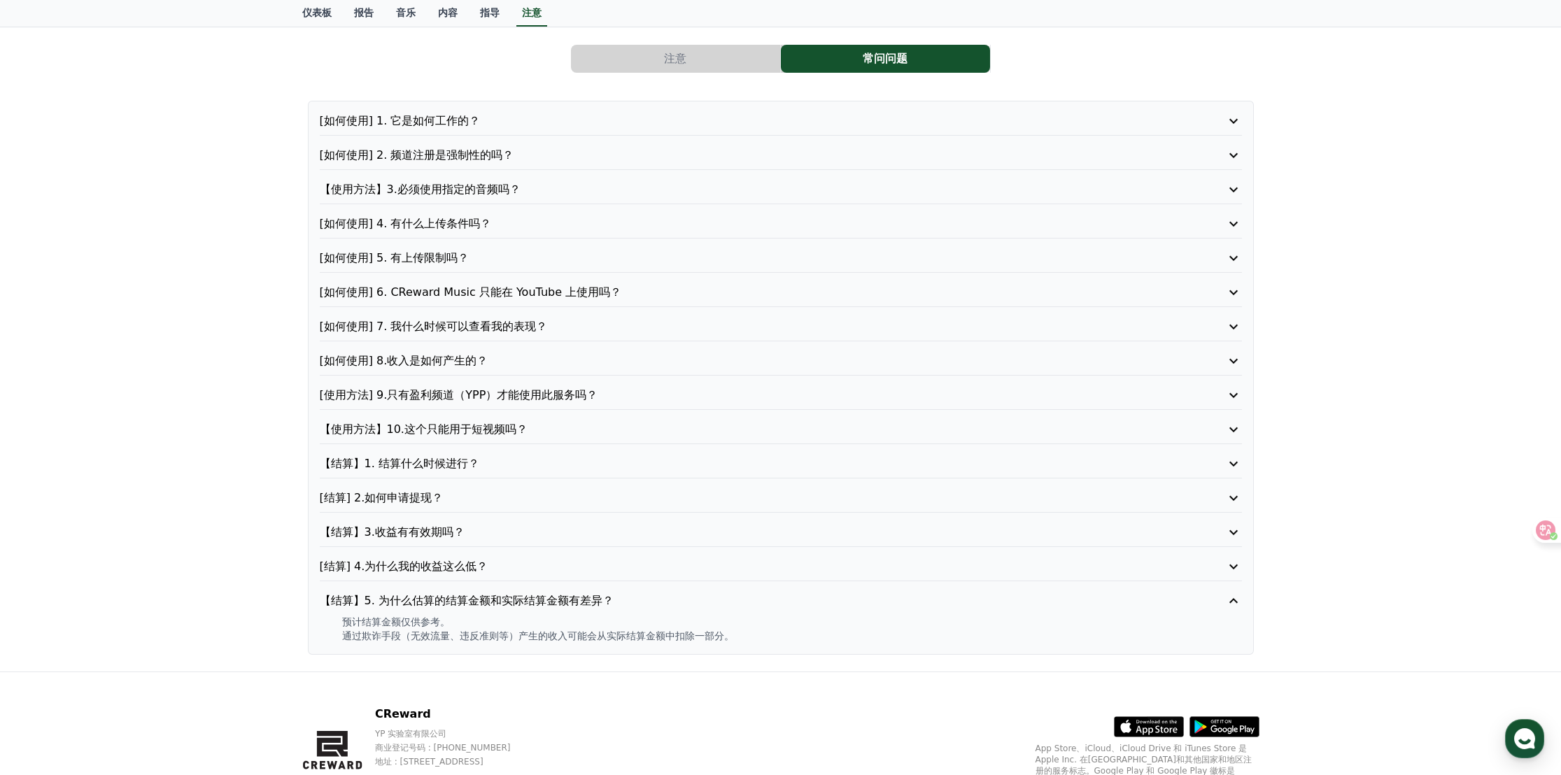
scroll to position [0, 0]
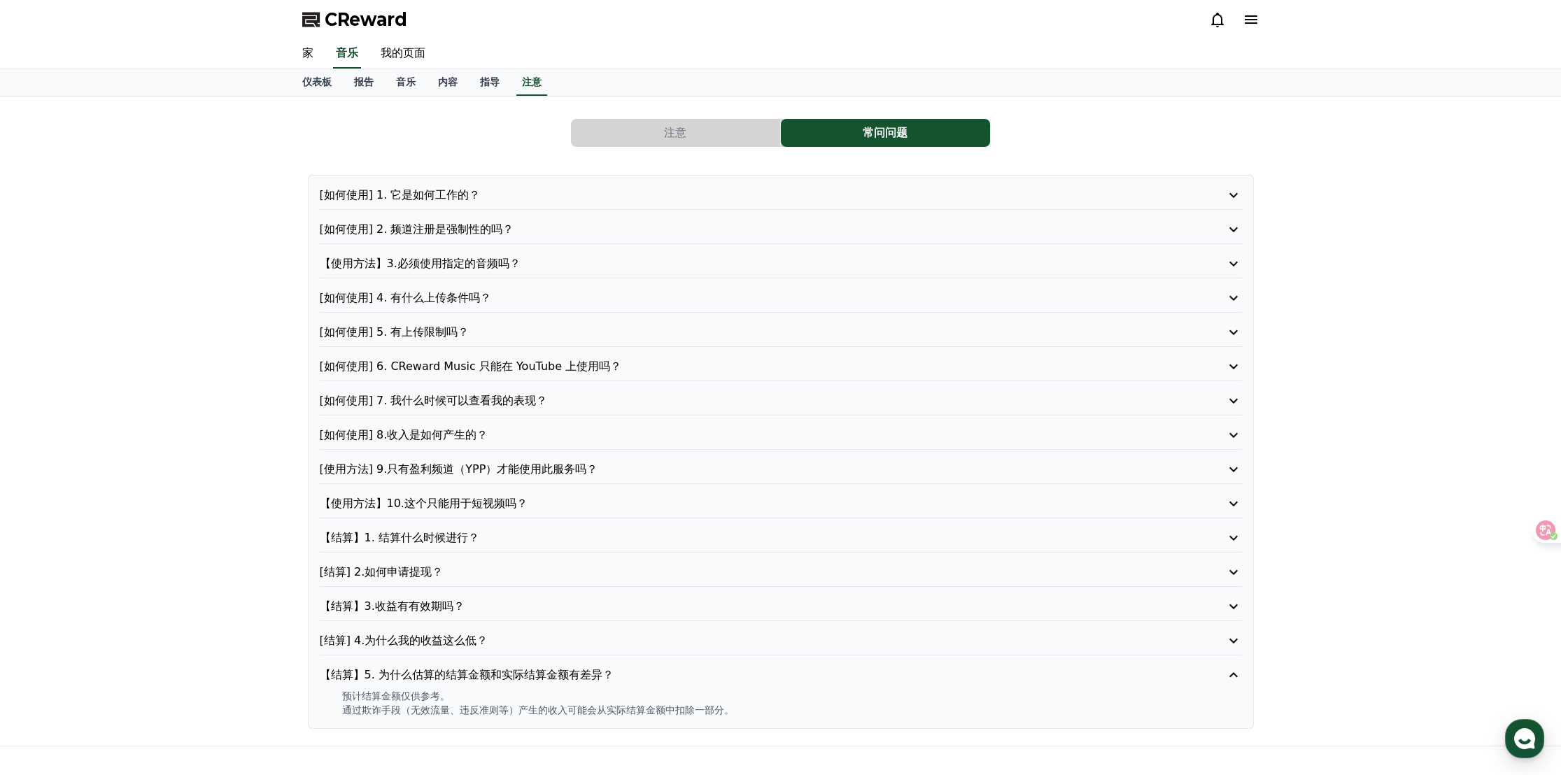
click at [639, 132] on button "注意" at bounding box center [675, 133] width 209 height 28
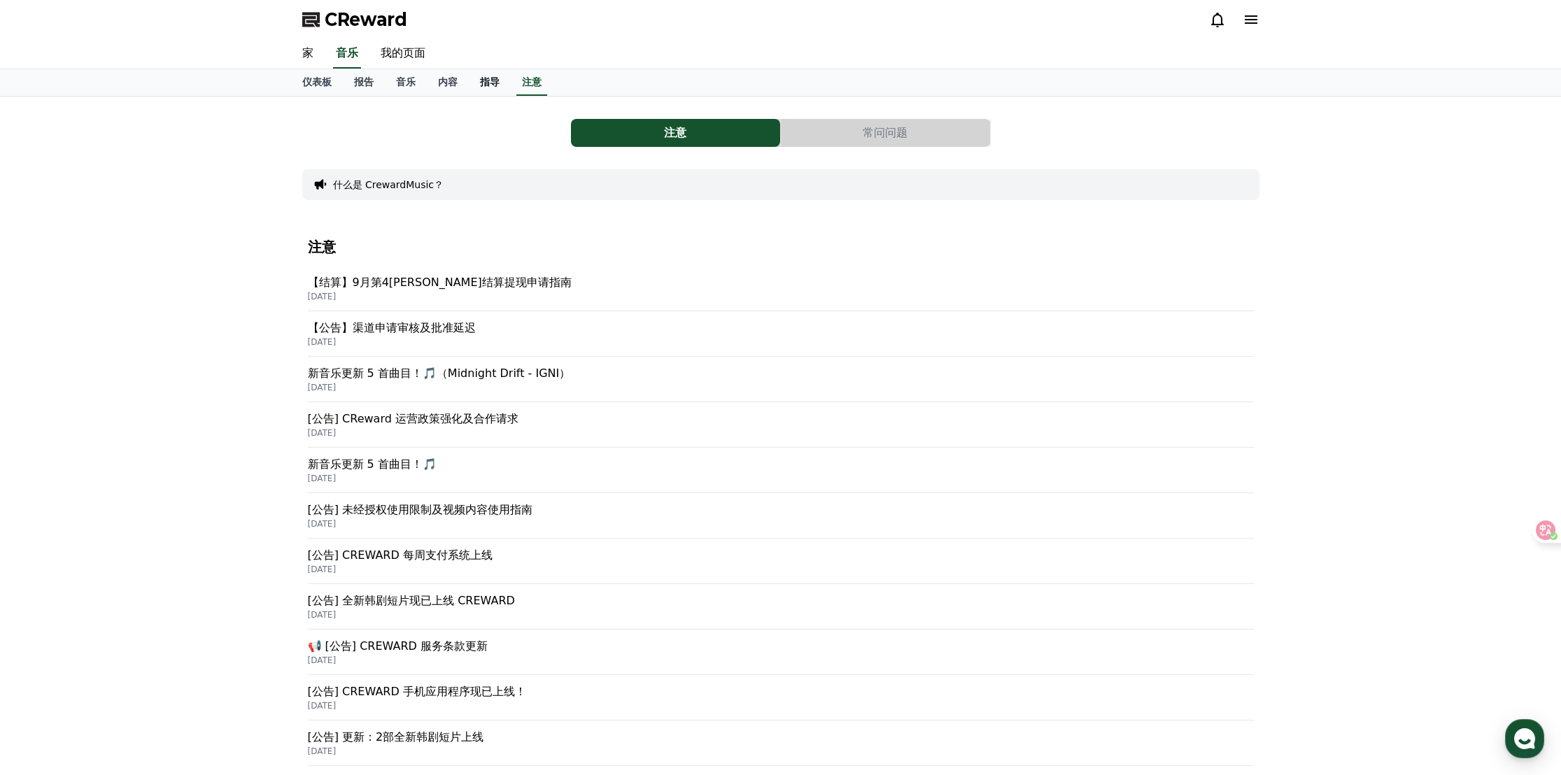
click at [497, 82] on font "指导" at bounding box center [490, 81] width 20 height 11
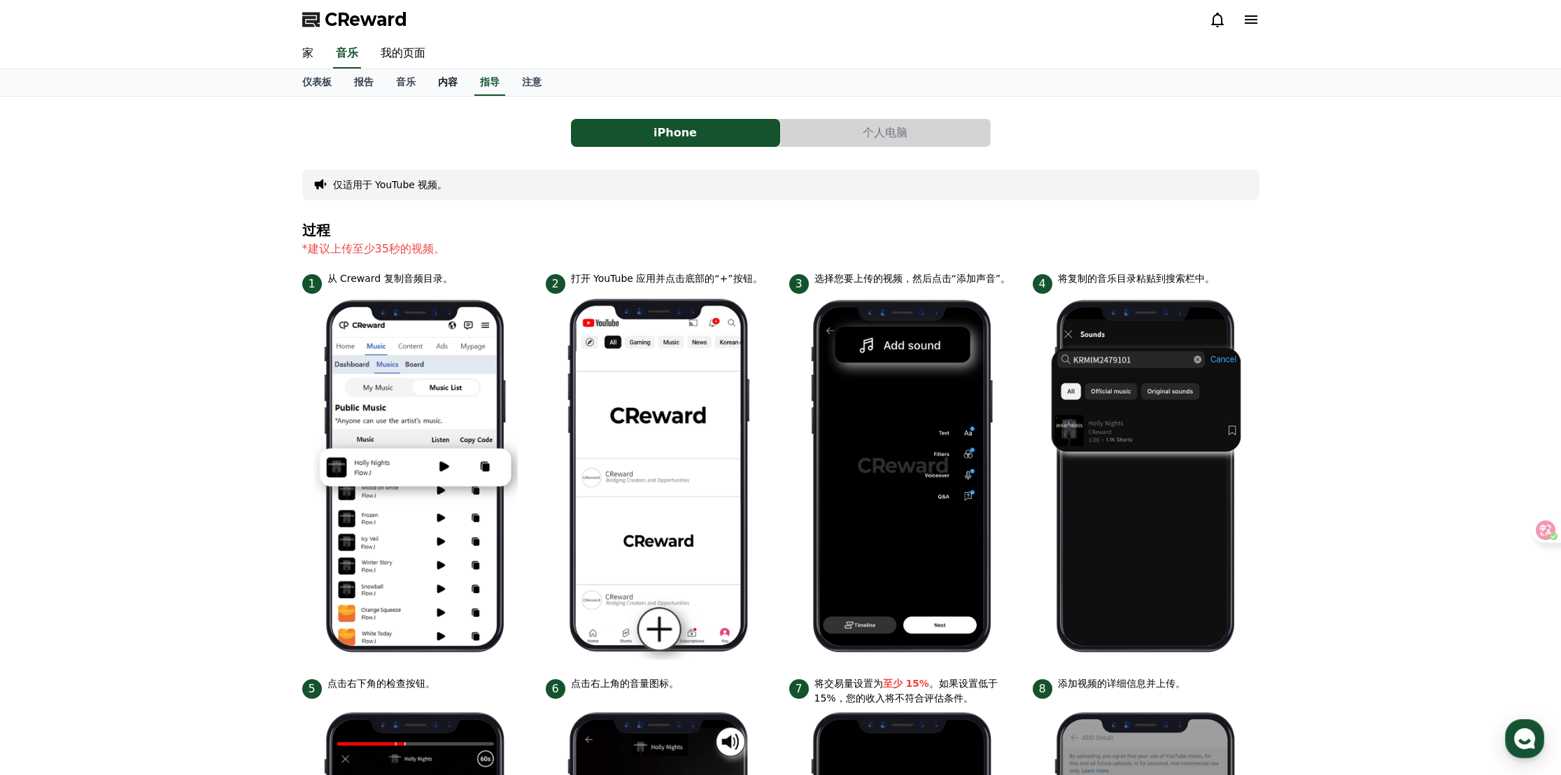
click at [451, 77] on font "内容" at bounding box center [448, 81] width 20 height 11
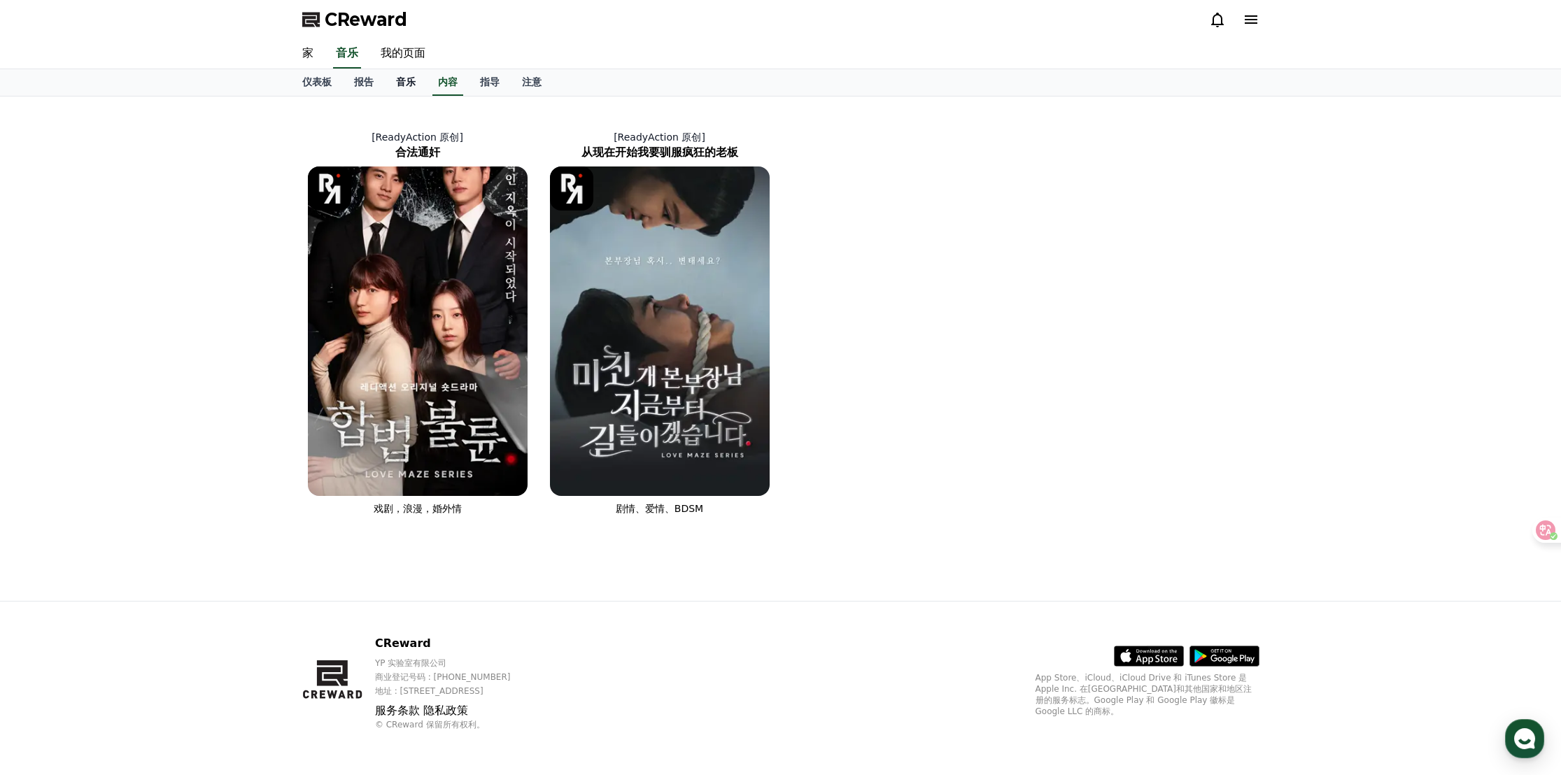
click at [403, 87] on link "音乐" at bounding box center [406, 82] width 42 height 27
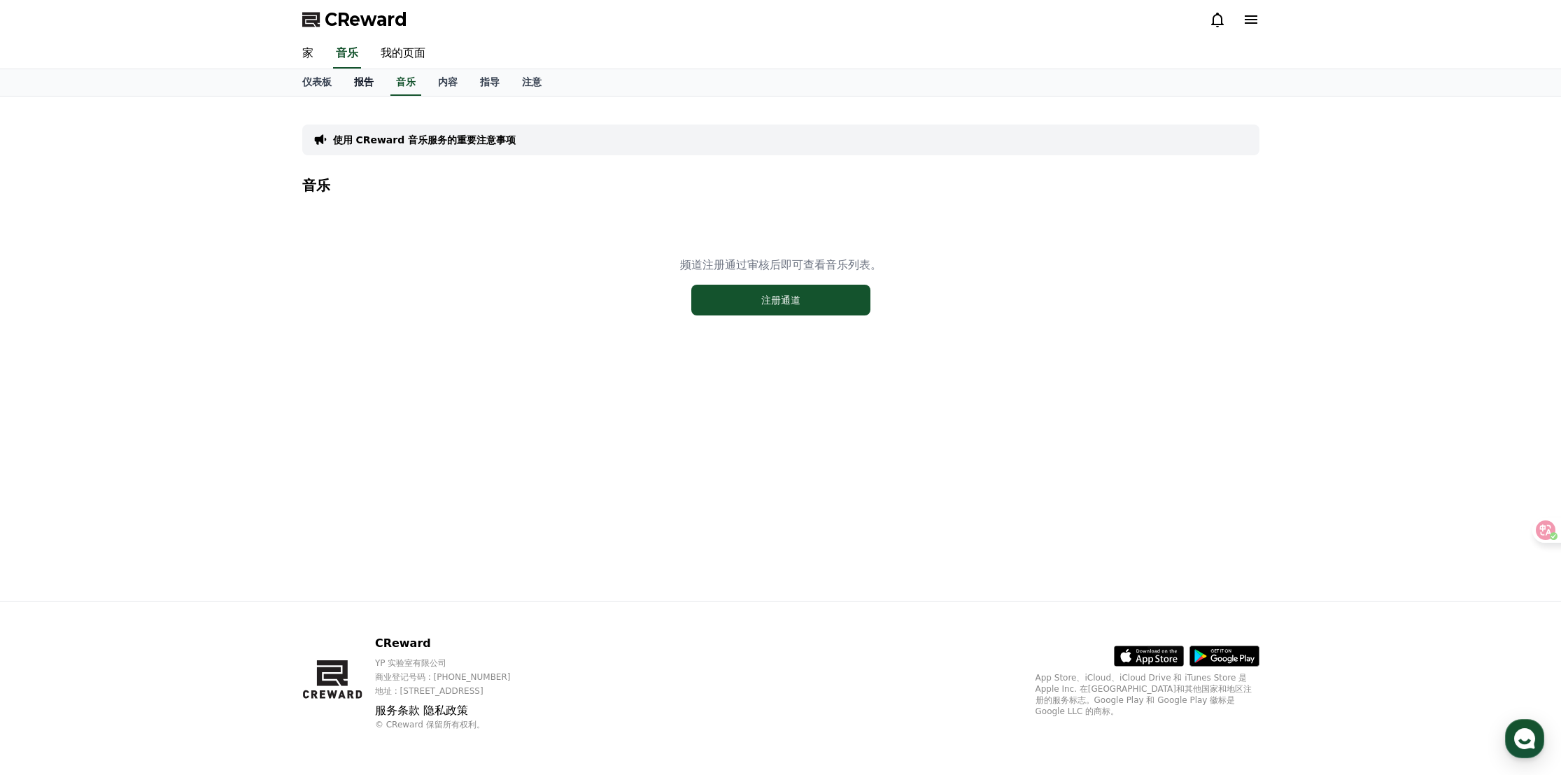
click at [356, 87] on link "报告" at bounding box center [364, 82] width 42 height 27
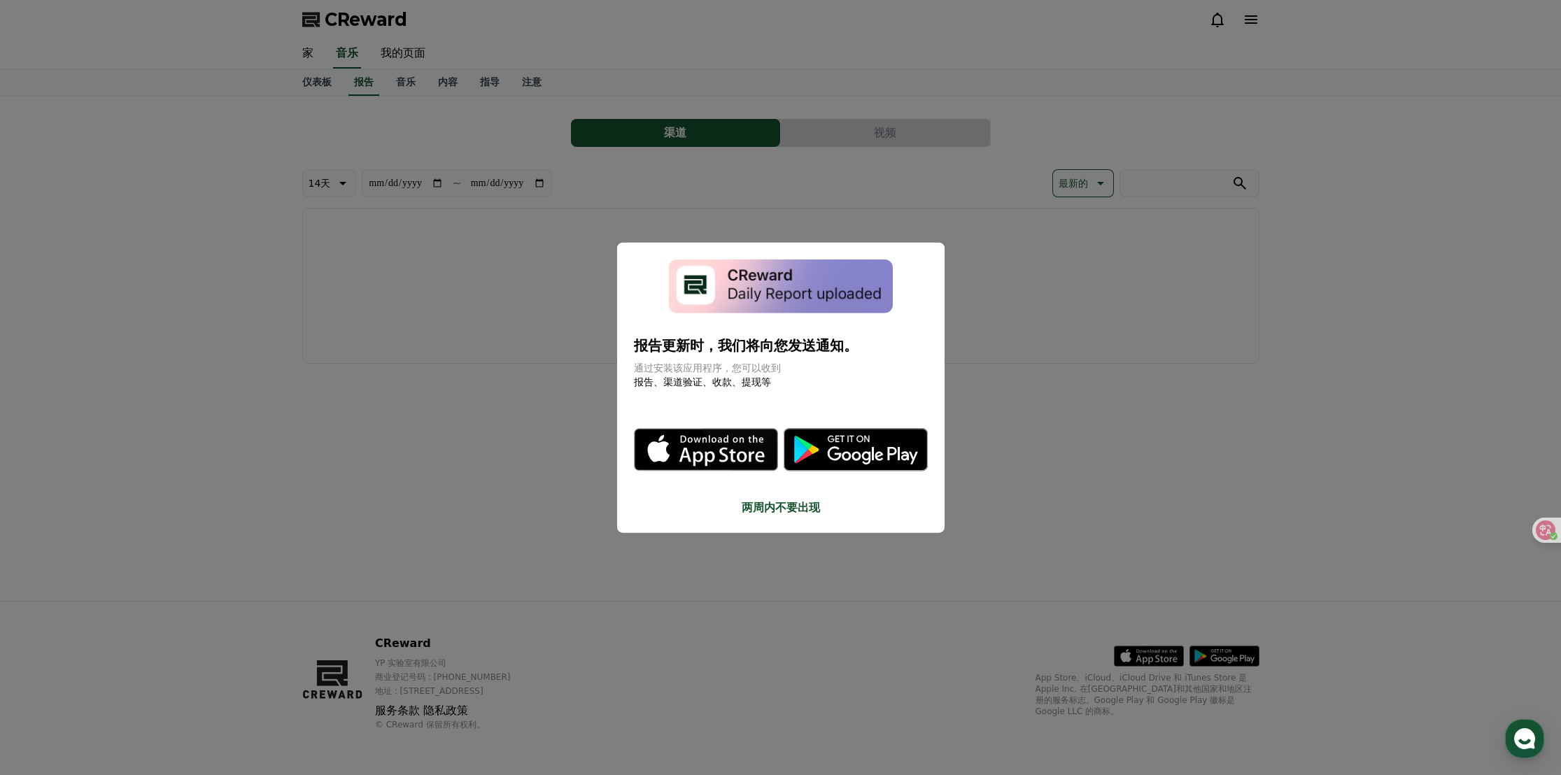
click at [518, 419] on button "close modal" at bounding box center [780, 387] width 1561 height 775
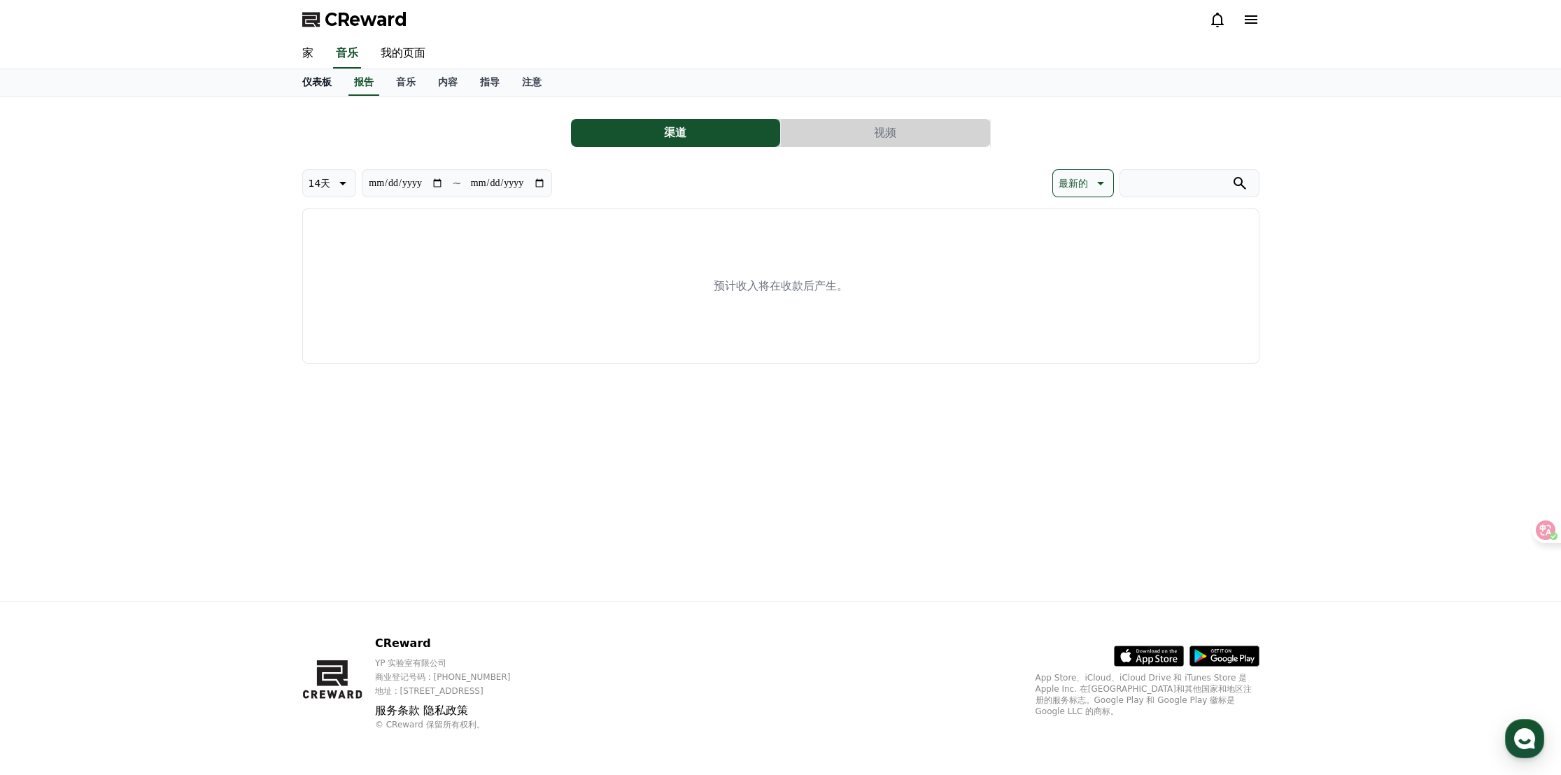
click at [325, 83] on font "仪表板" at bounding box center [316, 81] width 29 height 11
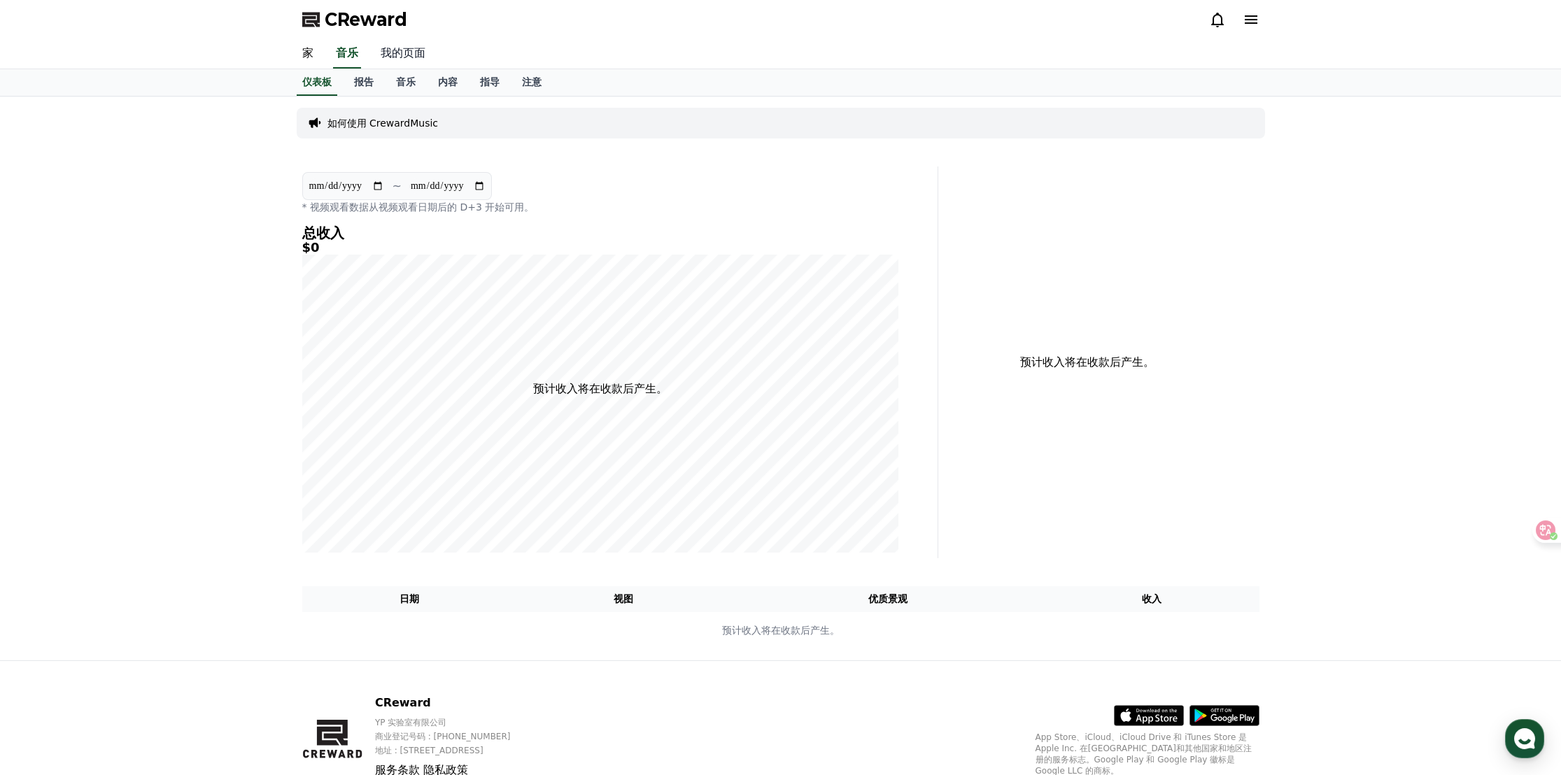
click at [411, 55] on font "我的页面" at bounding box center [403, 52] width 45 height 13
select select "**********"
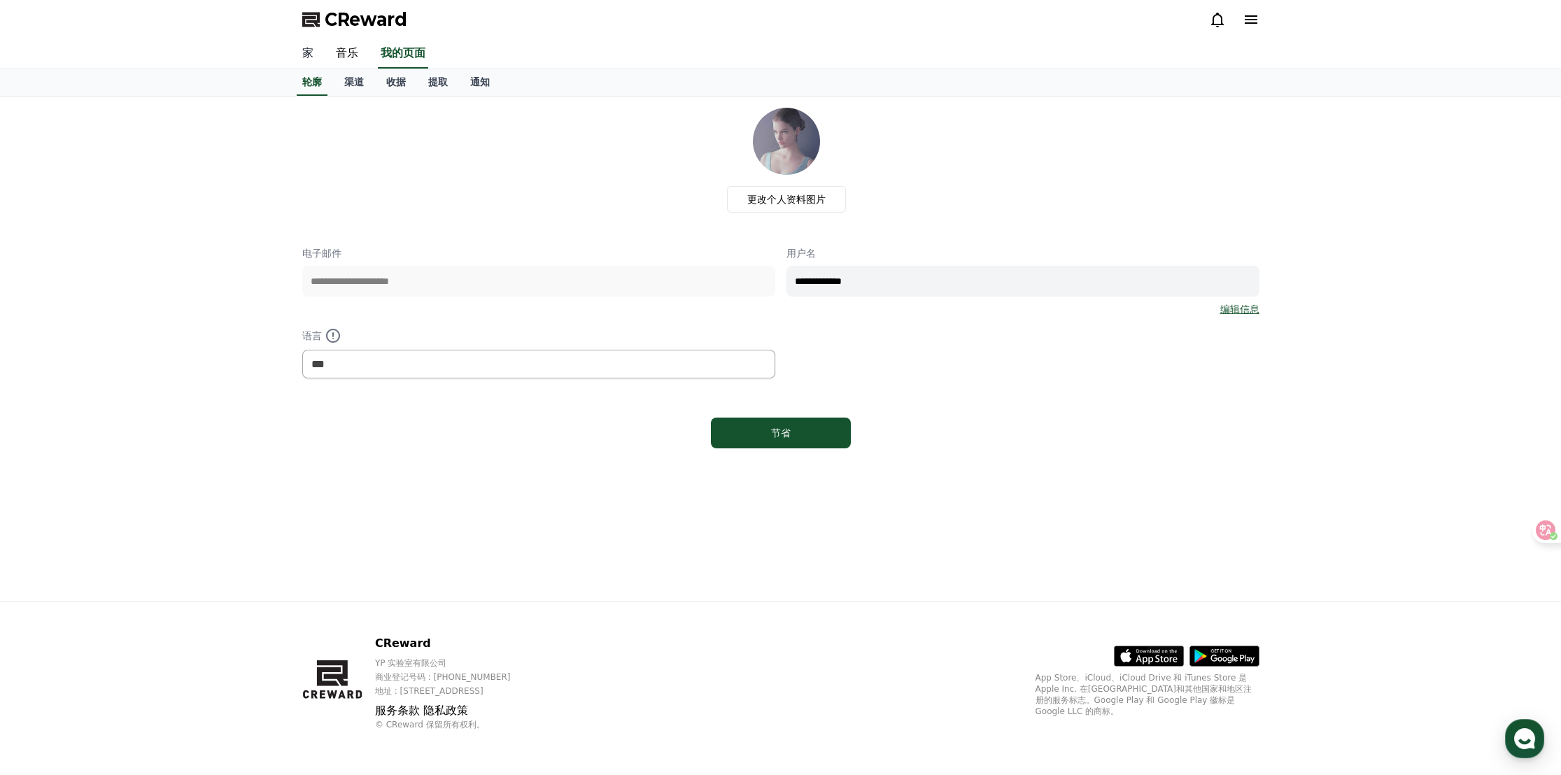
click at [306, 59] on font "家" at bounding box center [307, 52] width 11 height 13
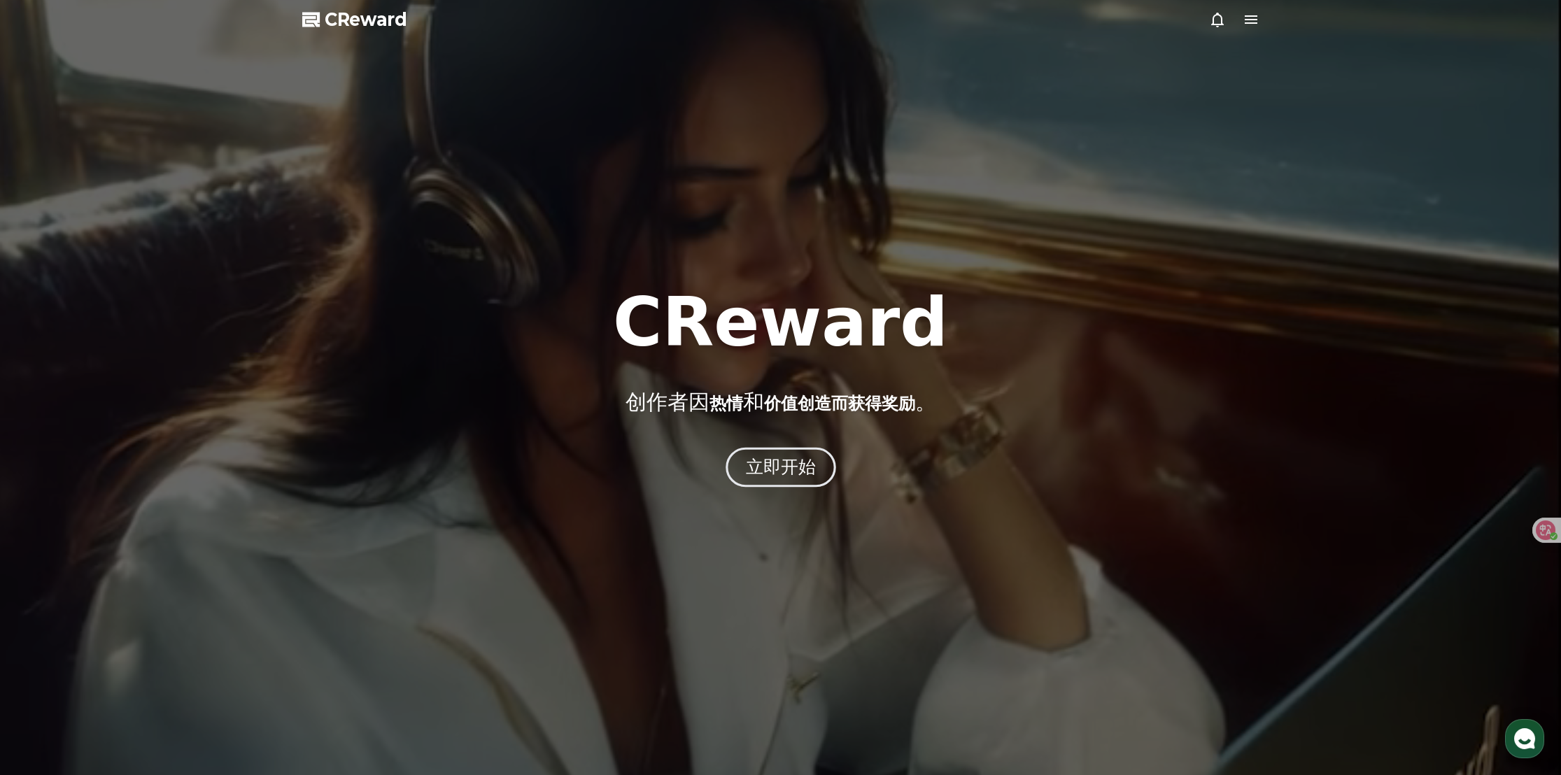
click at [744, 462] on button "立即开始" at bounding box center [780, 468] width 111 height 40
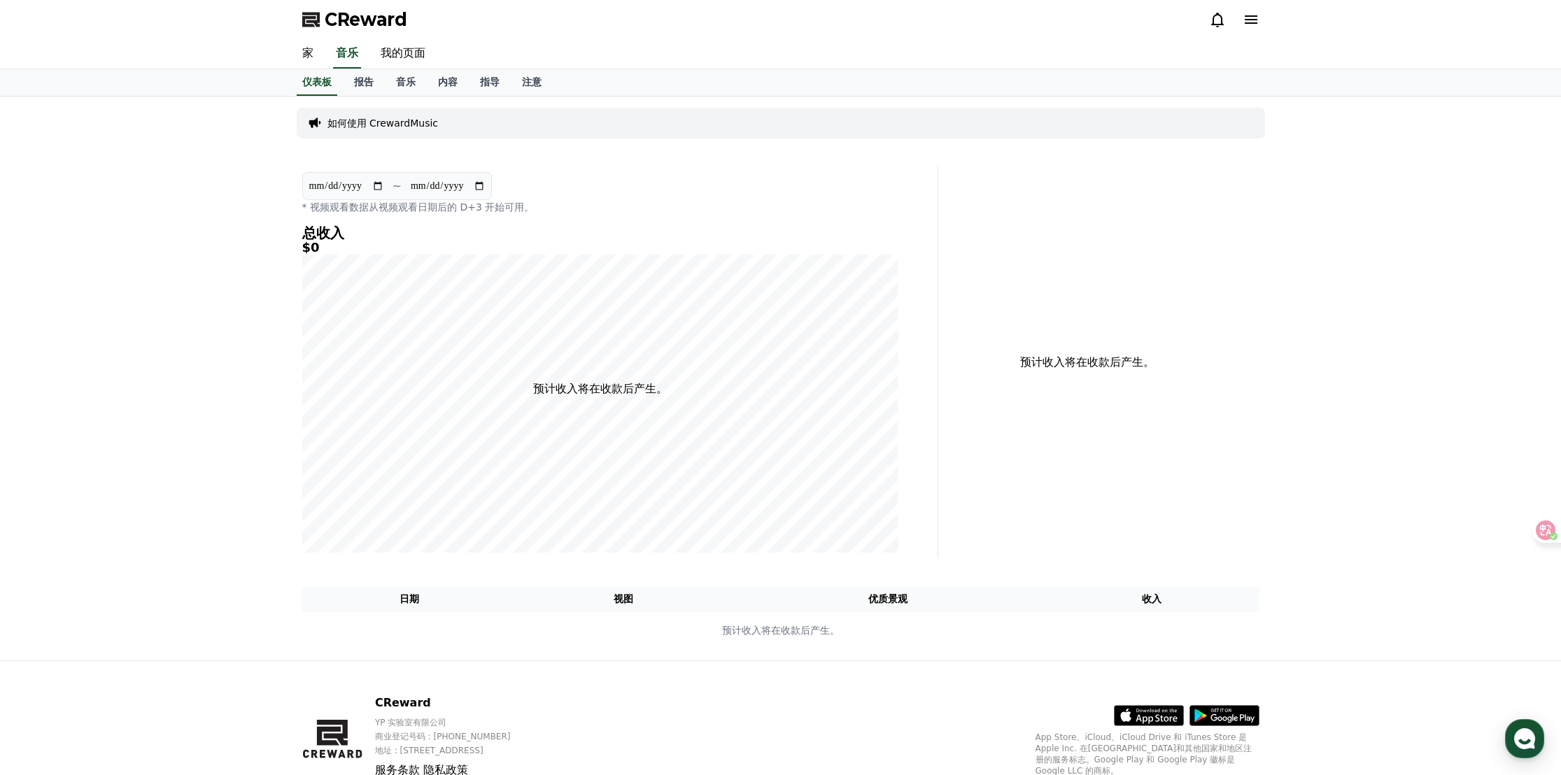
scroll to position [58, 0]
